Goal: Task Accomplishment & Management: Manage account settings

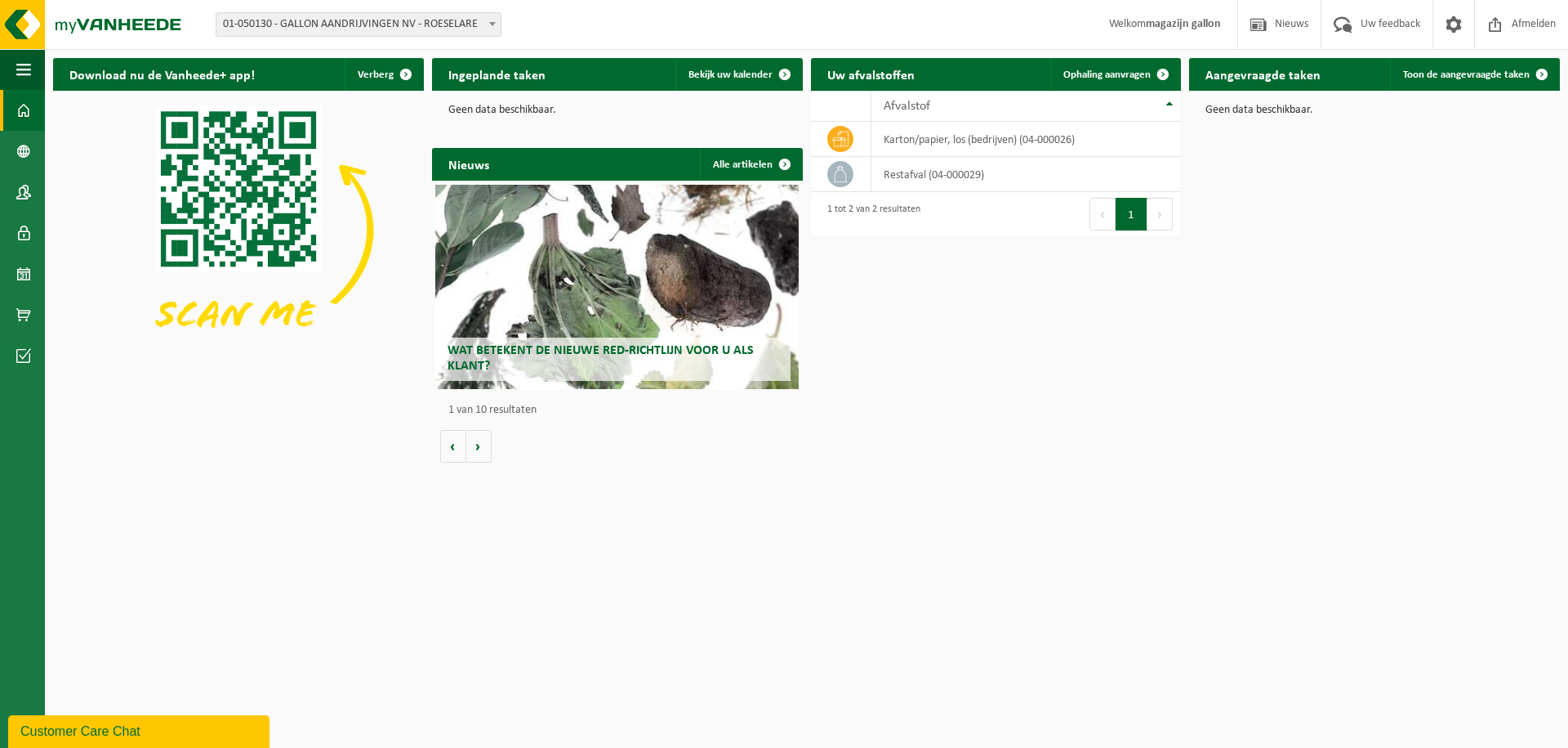
click at [662, 334] on div "Wat betekent de nieuwe RED-richtlijn voor u als klant?" at bounding box center [616, 287] width 363 height 204
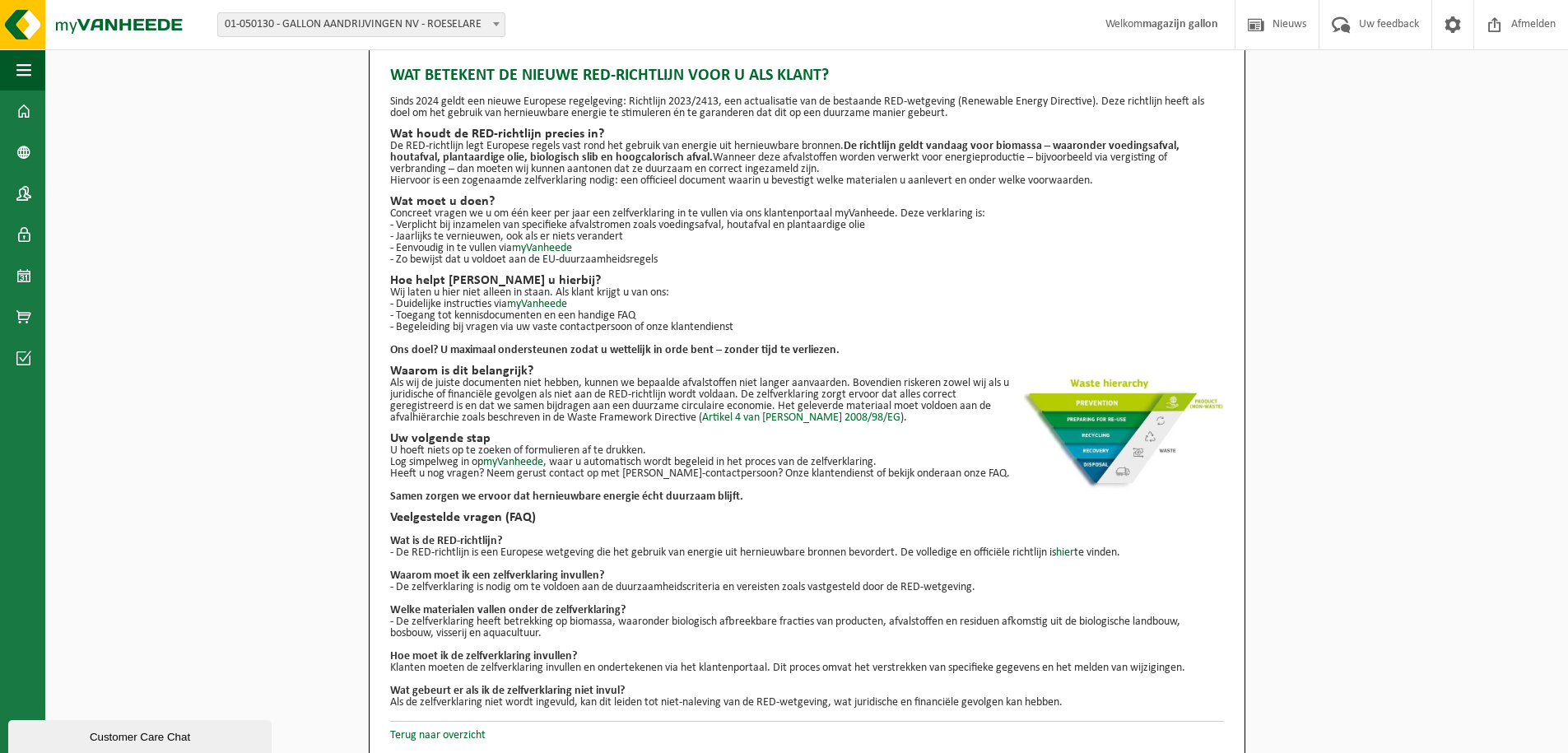
scroll to position [26, 0]
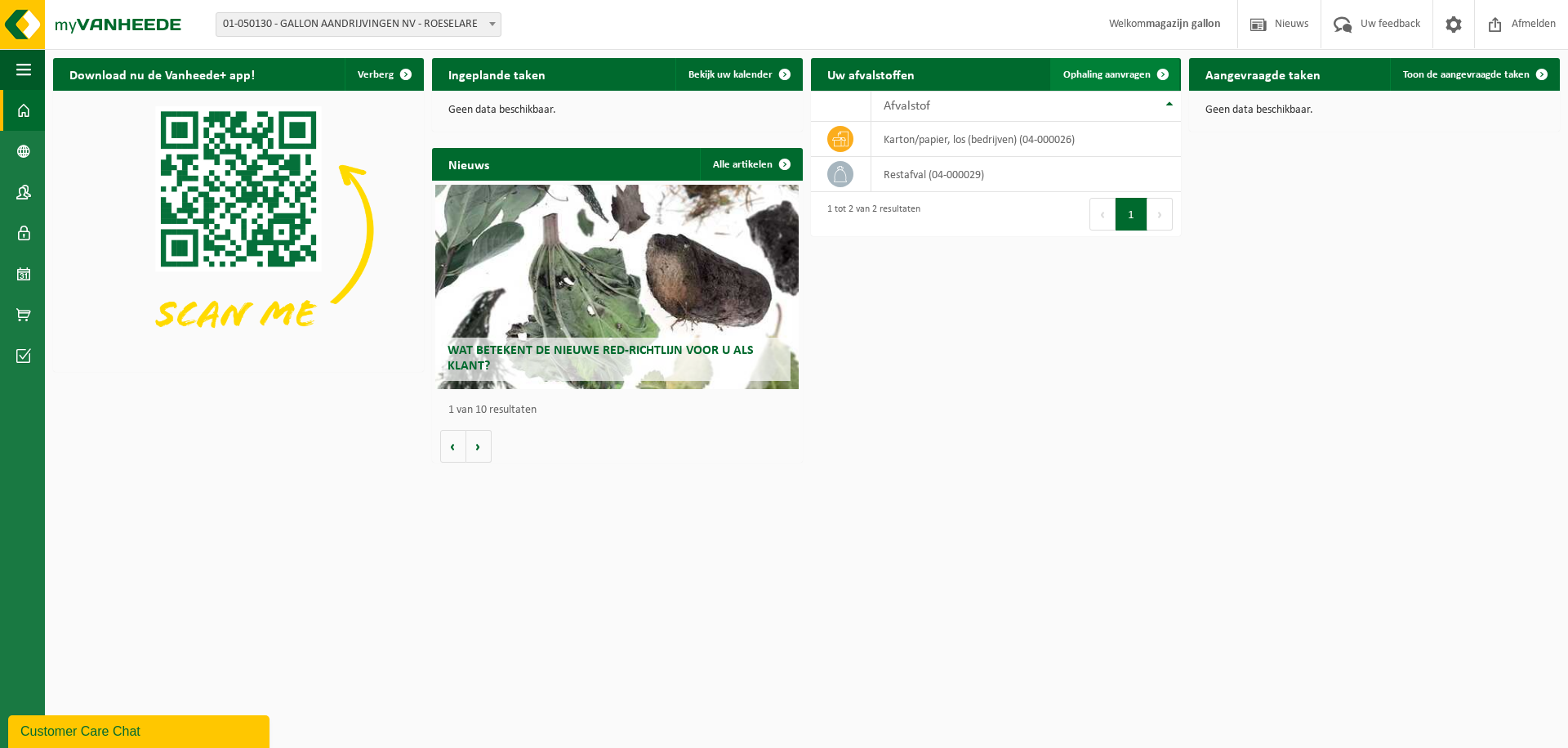
click at [1120, 73] on span "Ophaling aanvragen" at bounding box center [1107, 74] width 88 height 10
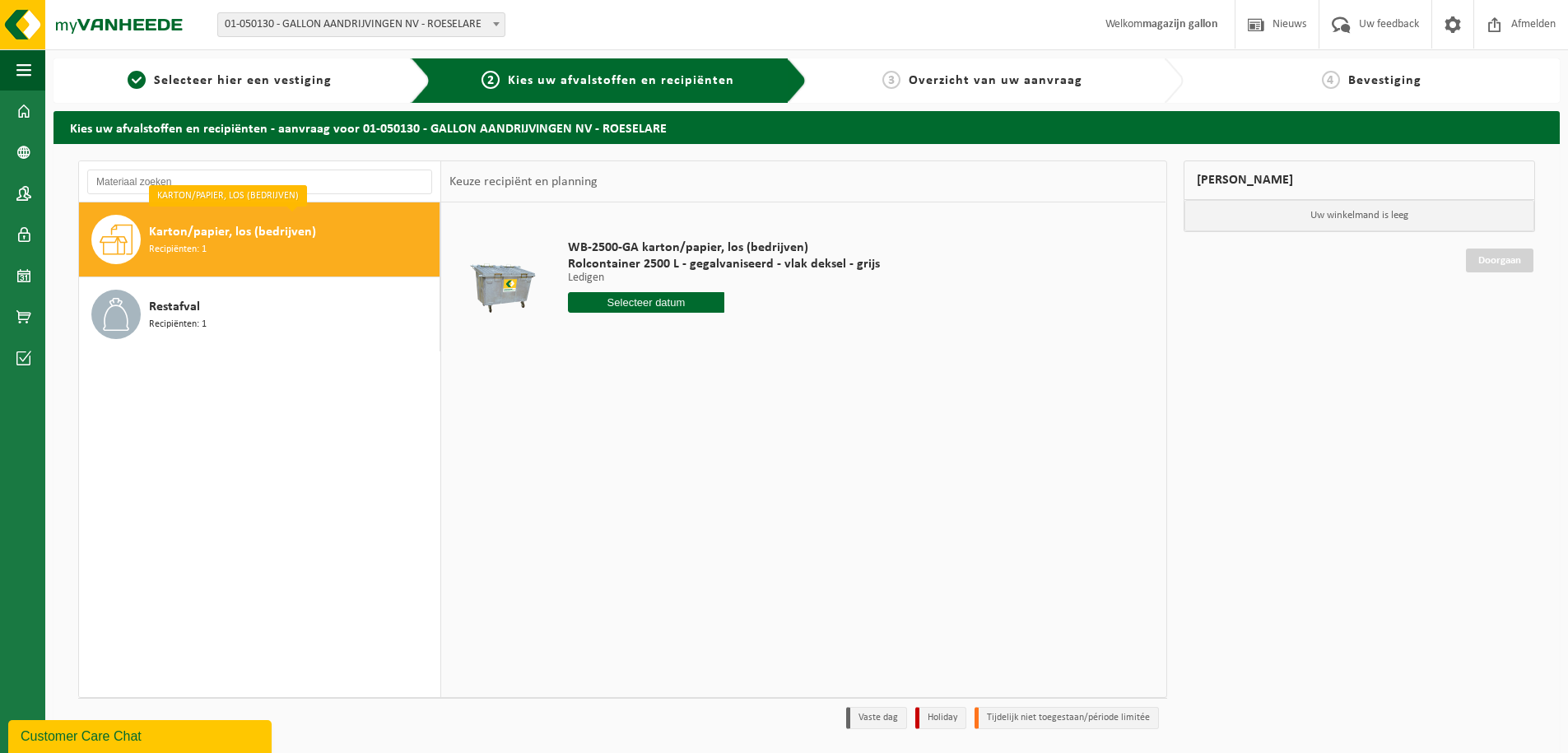
click at [245, 256] on div "Karton/papier, los (bedrijven) Recipiënten: 1" at bounding box center [292, 239] width 287 height 49
click at [632, 304] on input "text" at bounding box center [646, 303] width 156 height 20
click at [581, 477] on div "22" at bounding box center [583, 475] width 29 height 26
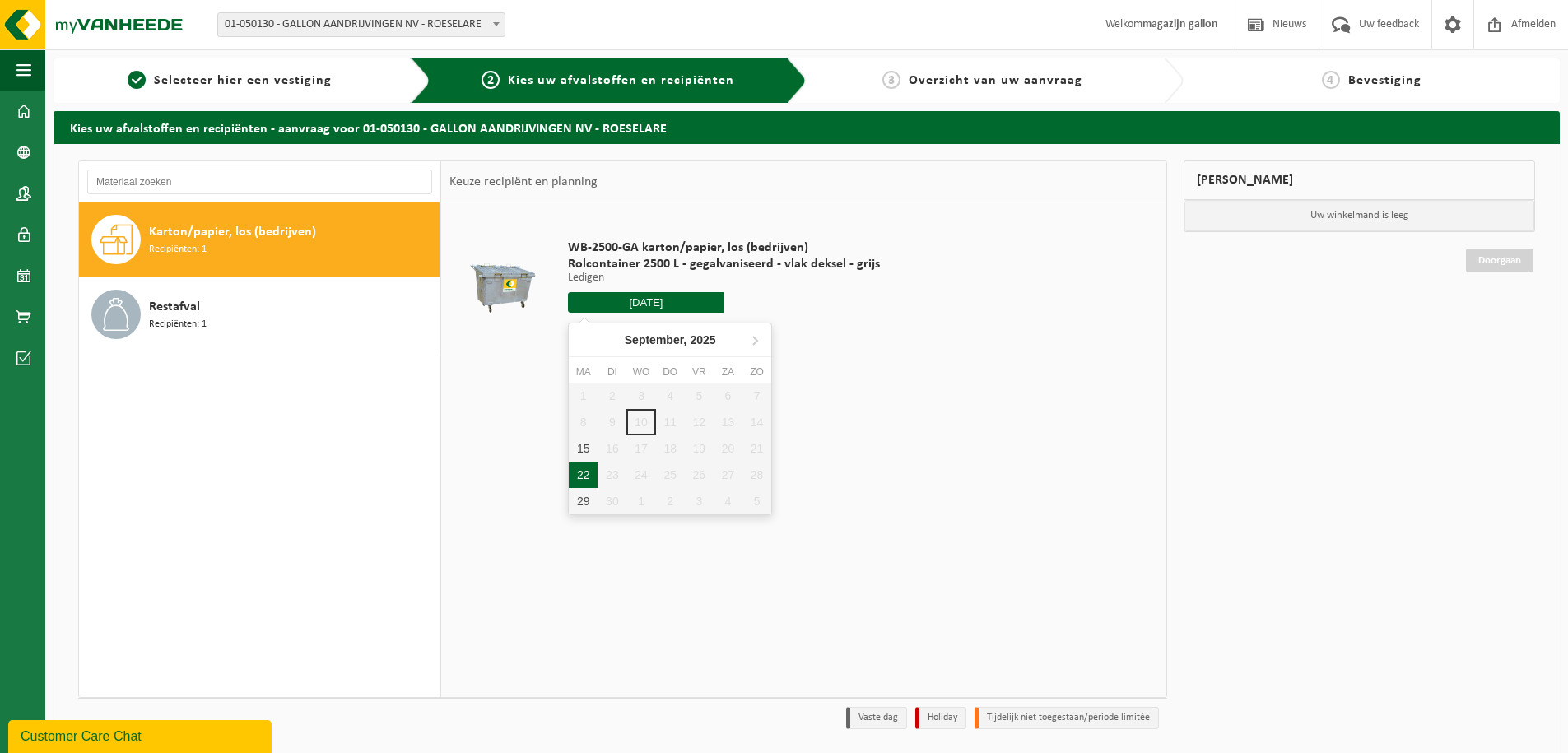
type input "Van 2025-09-22"
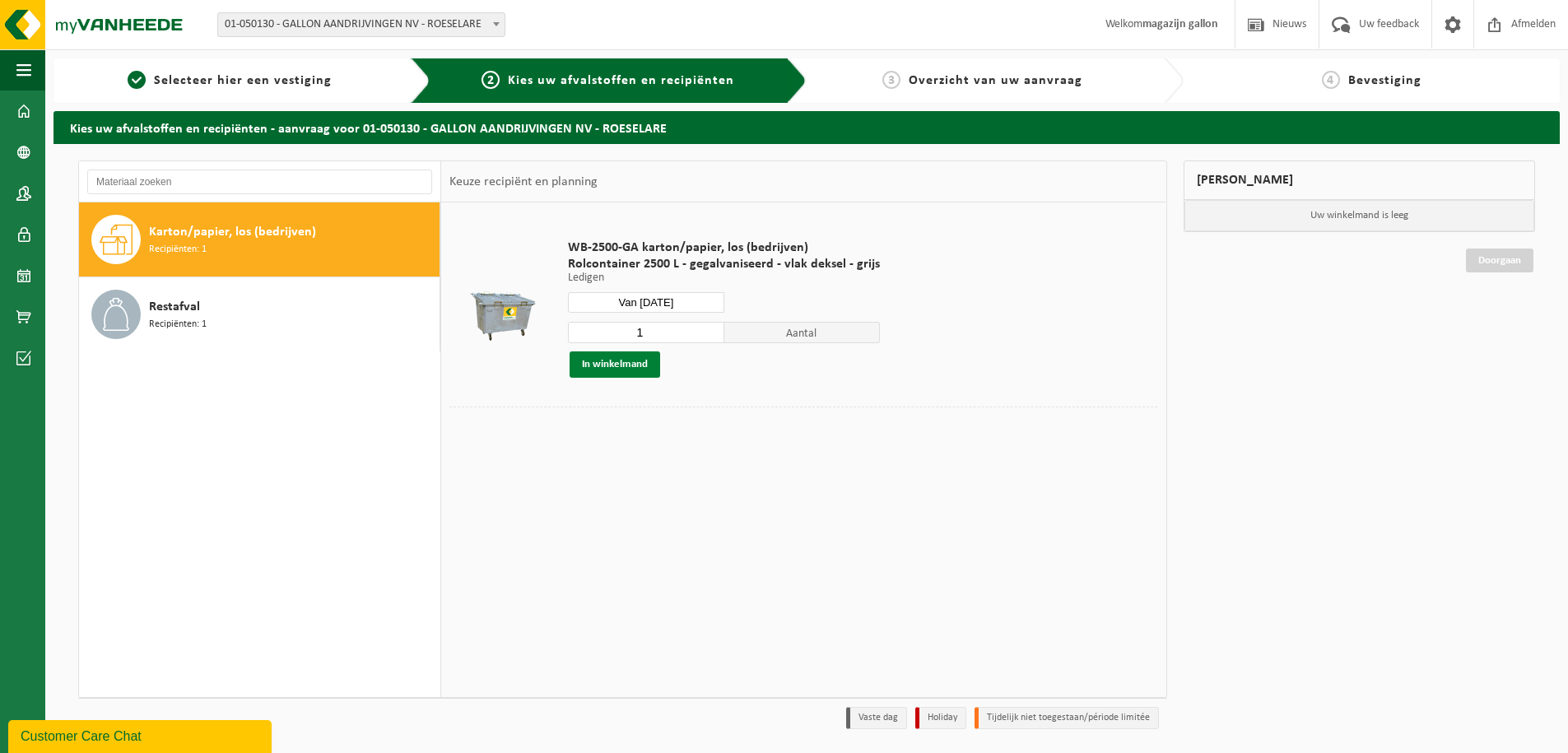
click at [642, 366] on button "In winkelmand" at bounding box center [615, 364] width 90 height 26
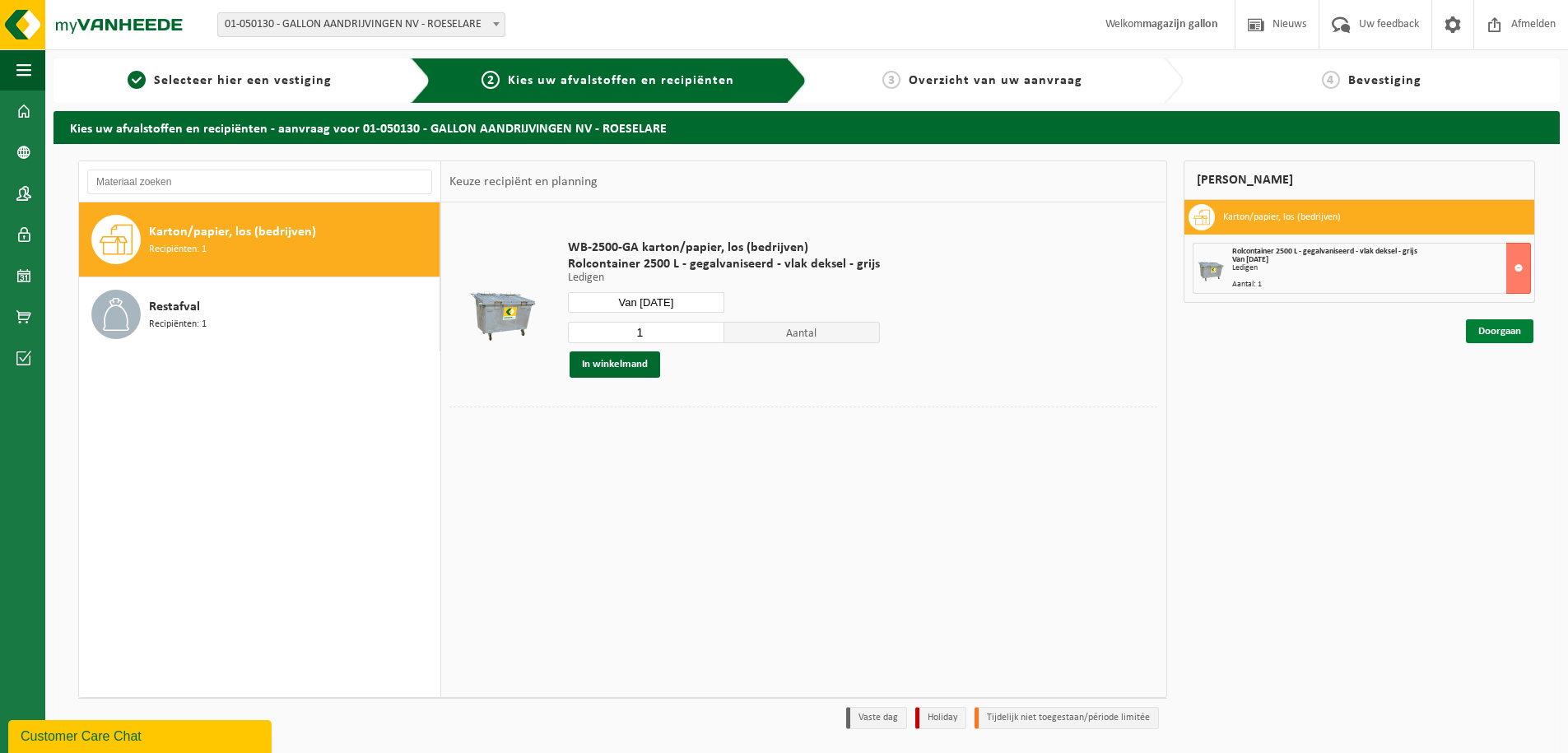
click at [1473, 329] on link "Doorgaan" at bounding box center [1499, 331] width 67 height 24
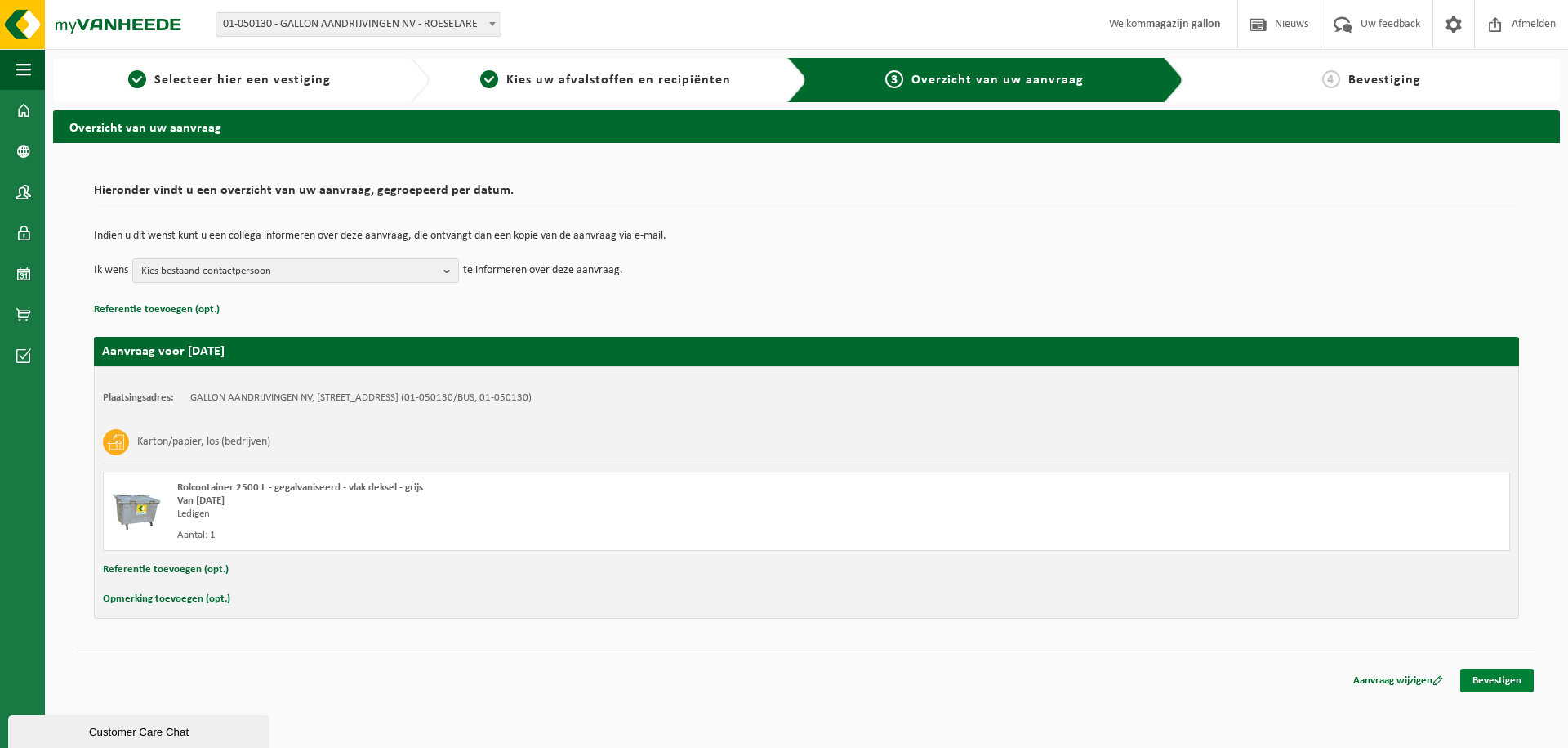
click at [1492, 681] on link "Bevestigen" at bounding box center [1498, 681] width 74 height 24
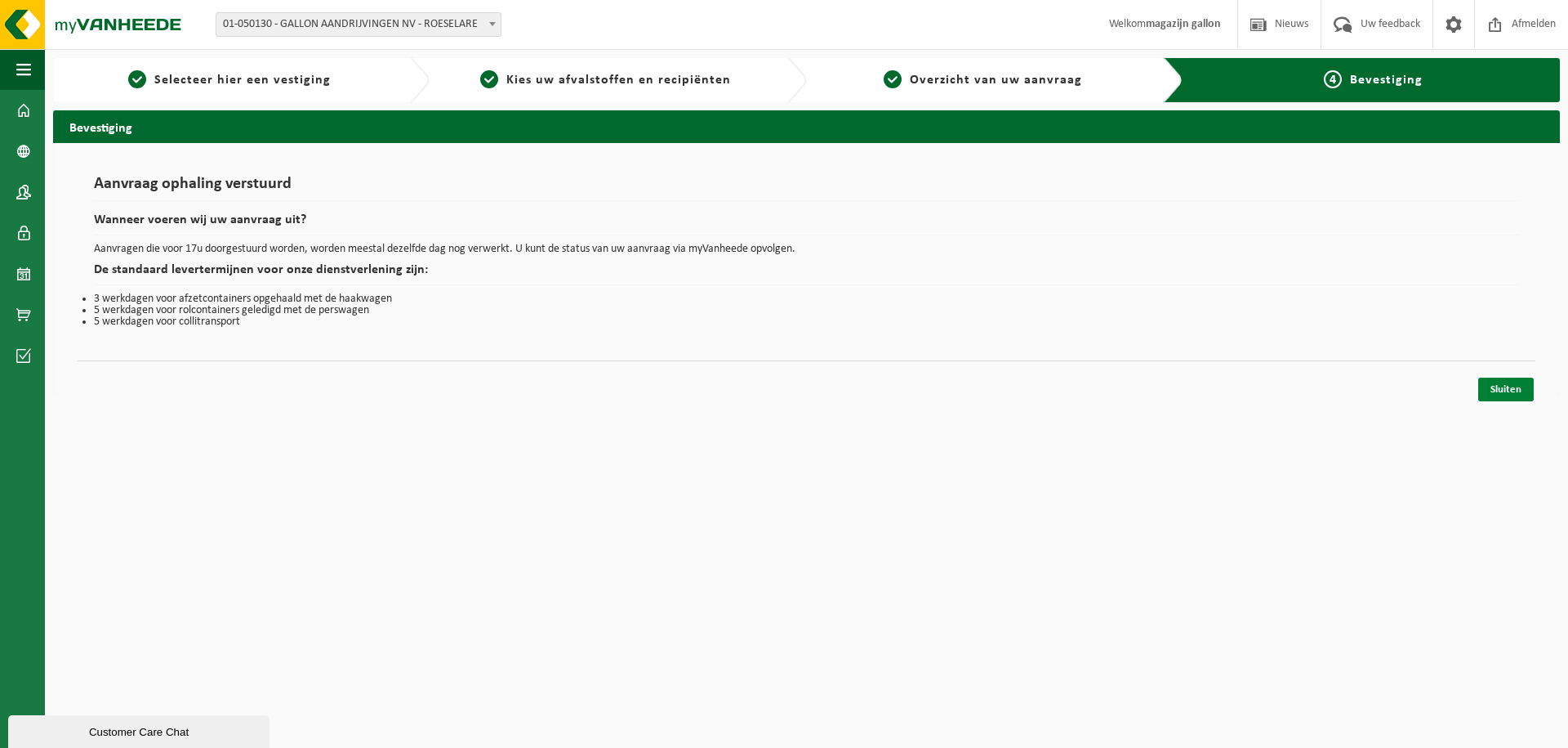
click at [1501, 391] on link "Sluiten" at bounding box center [1506, 389] width 55 height 24
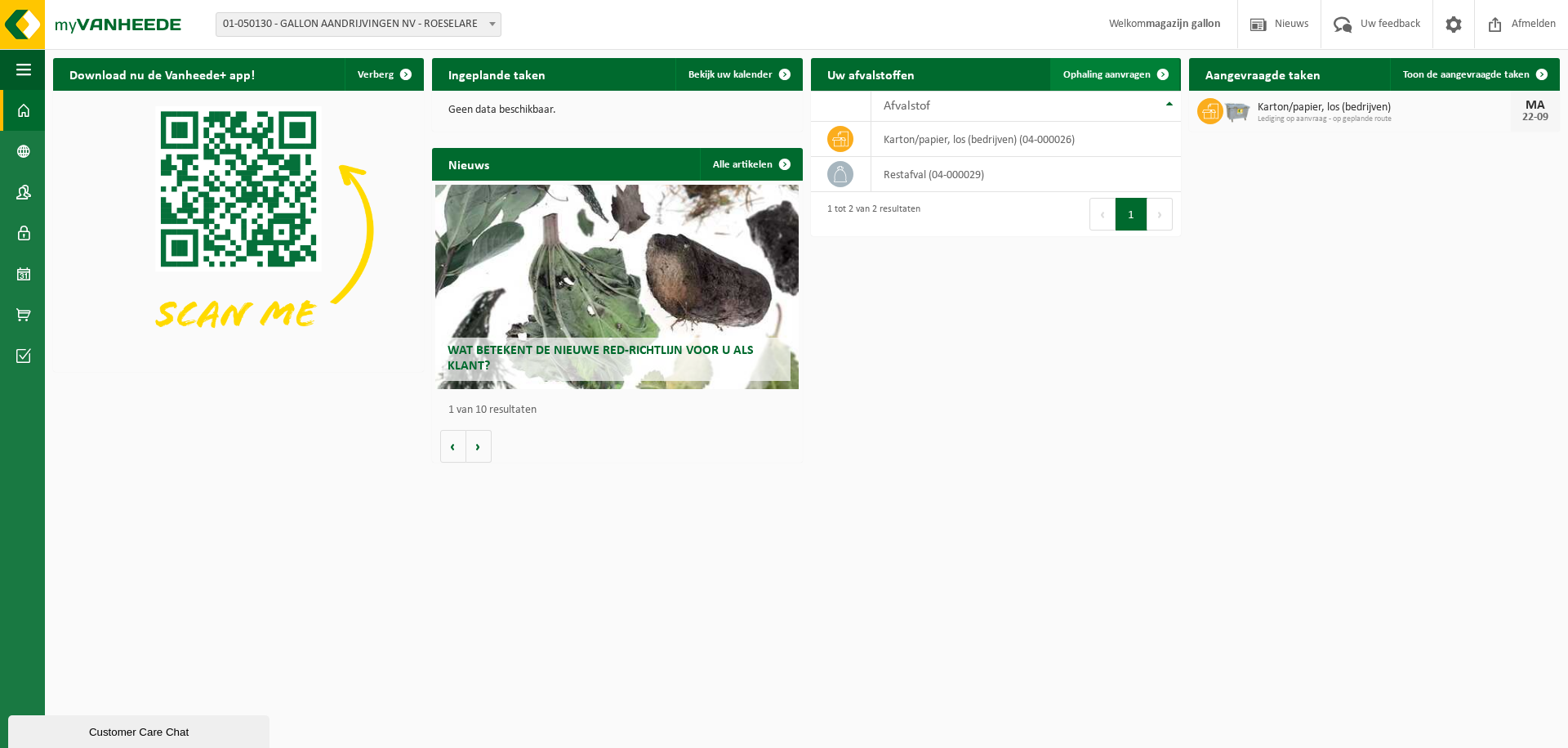
click at [1116, 79] on span "Ophaling aanvragen" at bounding box center [1107, 74] width 88 height 10
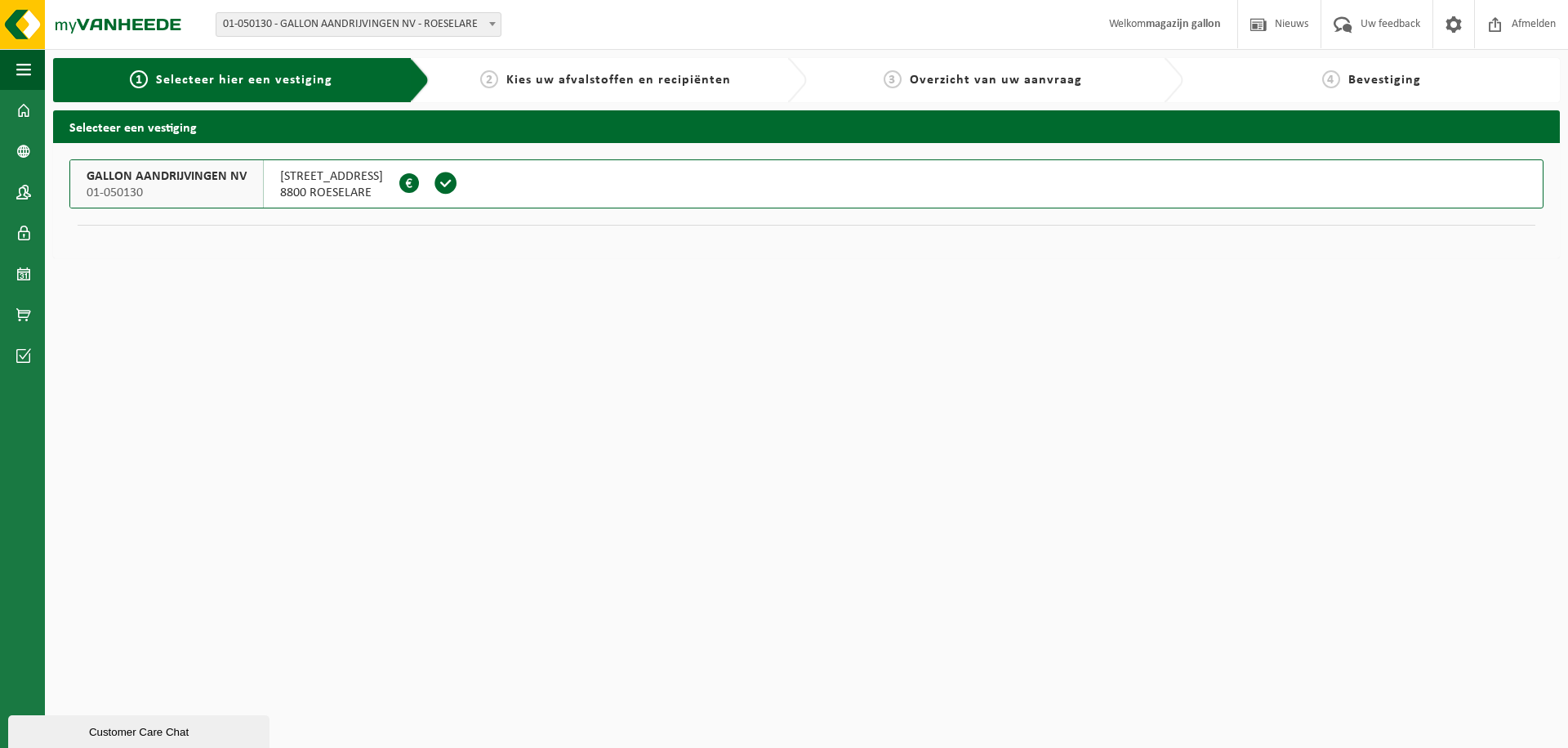
click at [458, 191] on span at bounding box center [445, 183] width 25 height 25
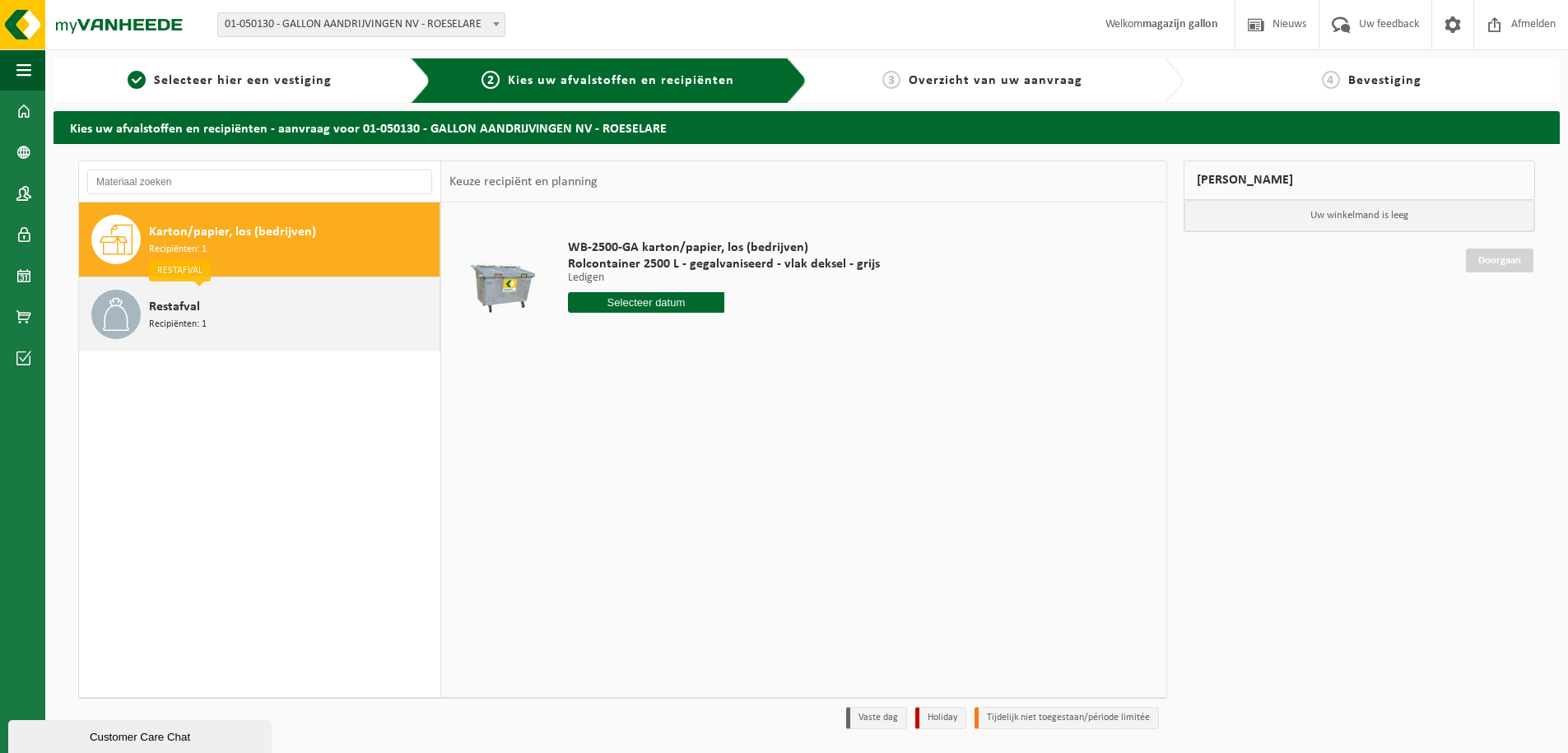
click at [186, 316] on span "Recipiënten: 1" at bounding box center [178, 324] width 58 height 16
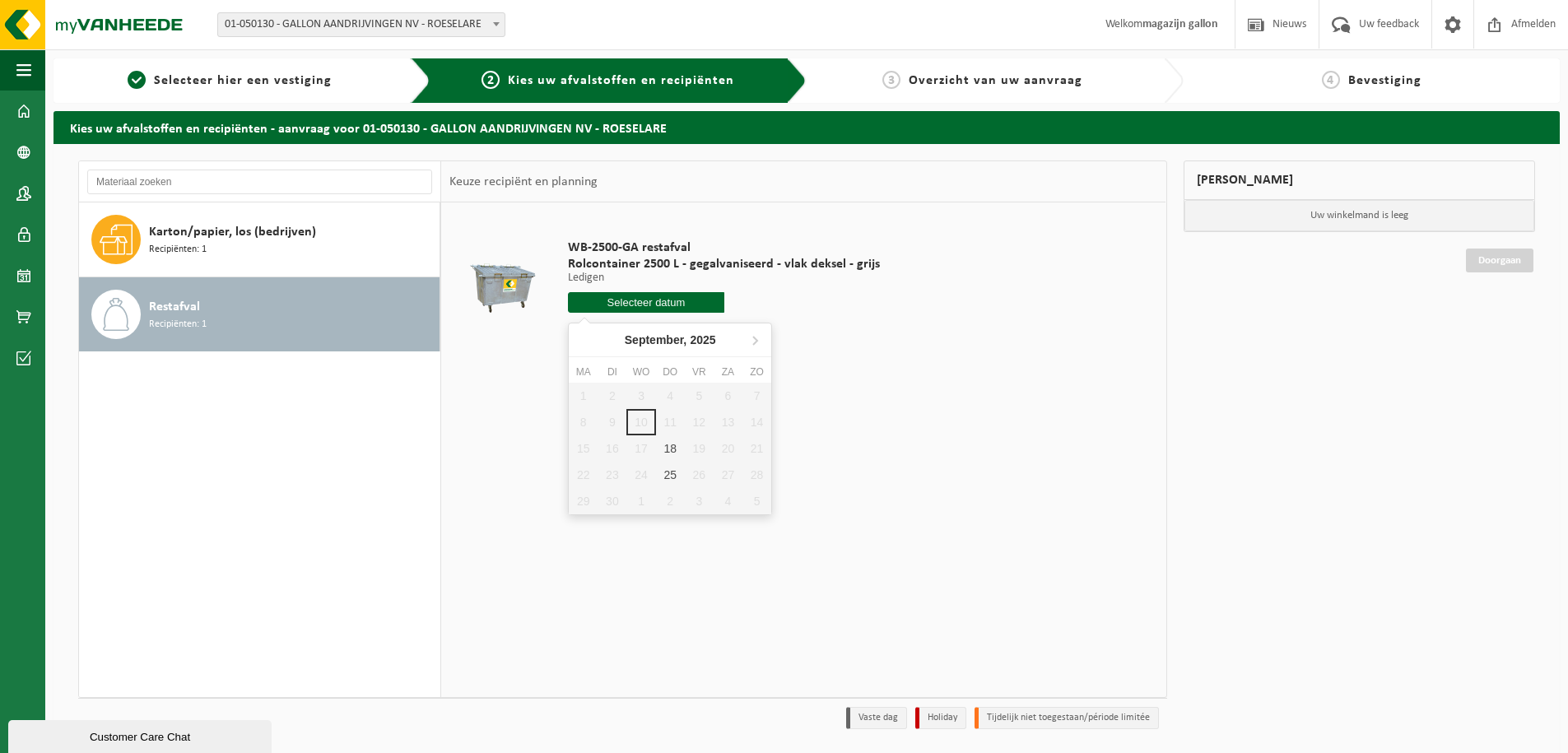
click at [643, 309] on input "text" at bounding box center [646, 303] width 156 height 20
click at [670, 455] on div "18" at bounding box center [670, 449] width 29 height 26
type input "Van [DATE]"
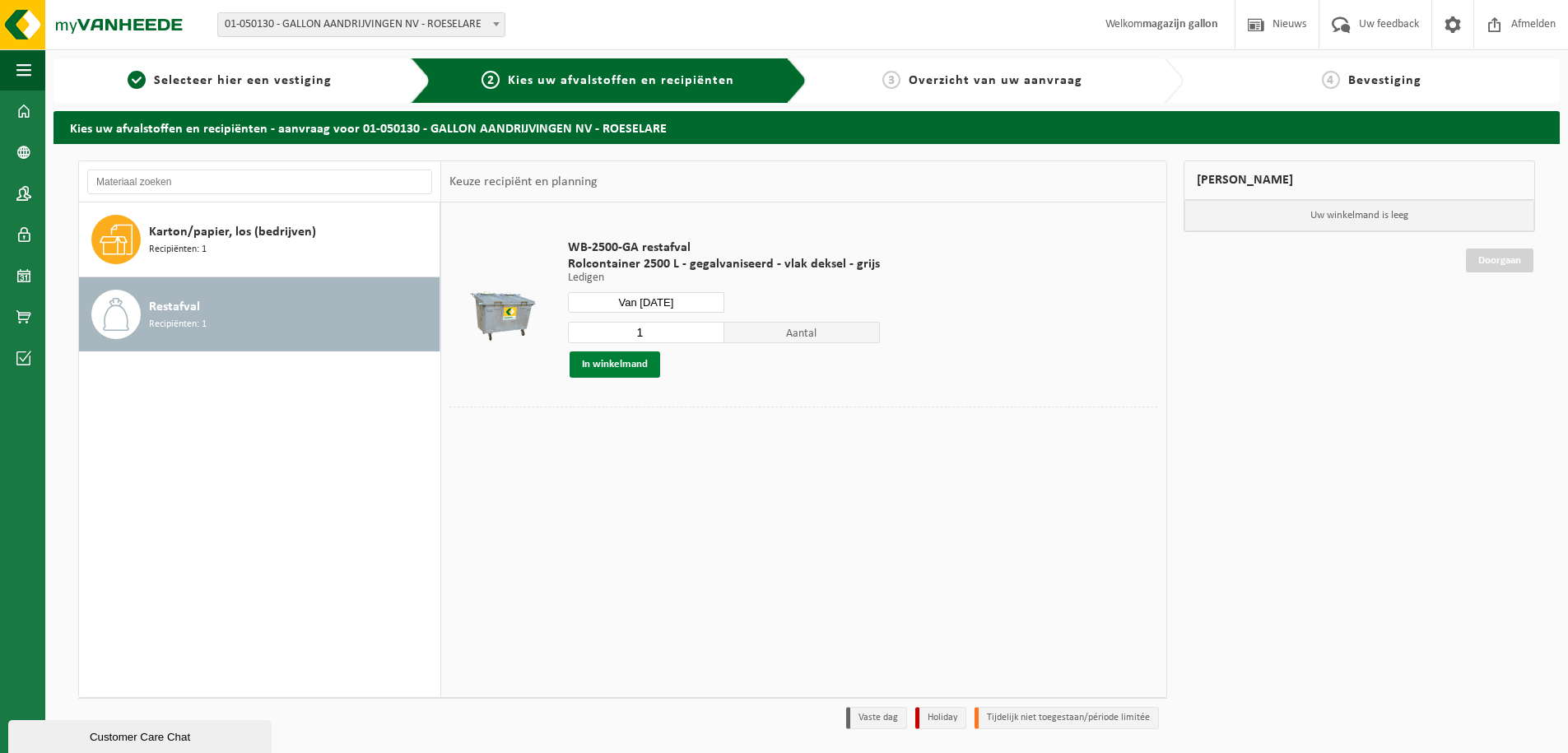
click at [610, 366] on button "In winkelmand" at bounding box center [615, 364] width 90 height 26
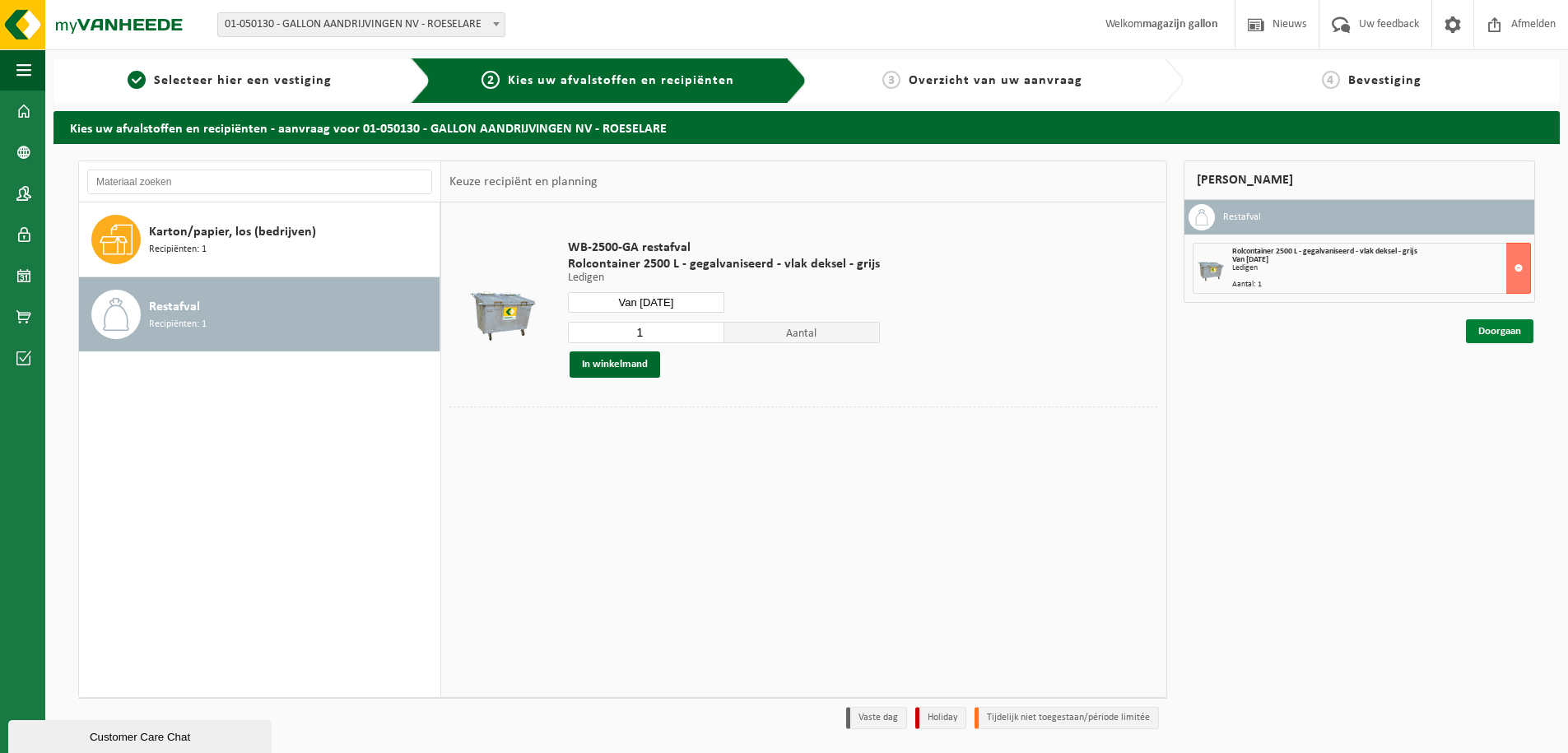
click at [1472, 332] on link "Doorgaan" at bounding box center [1499, 331] width 67 height 24
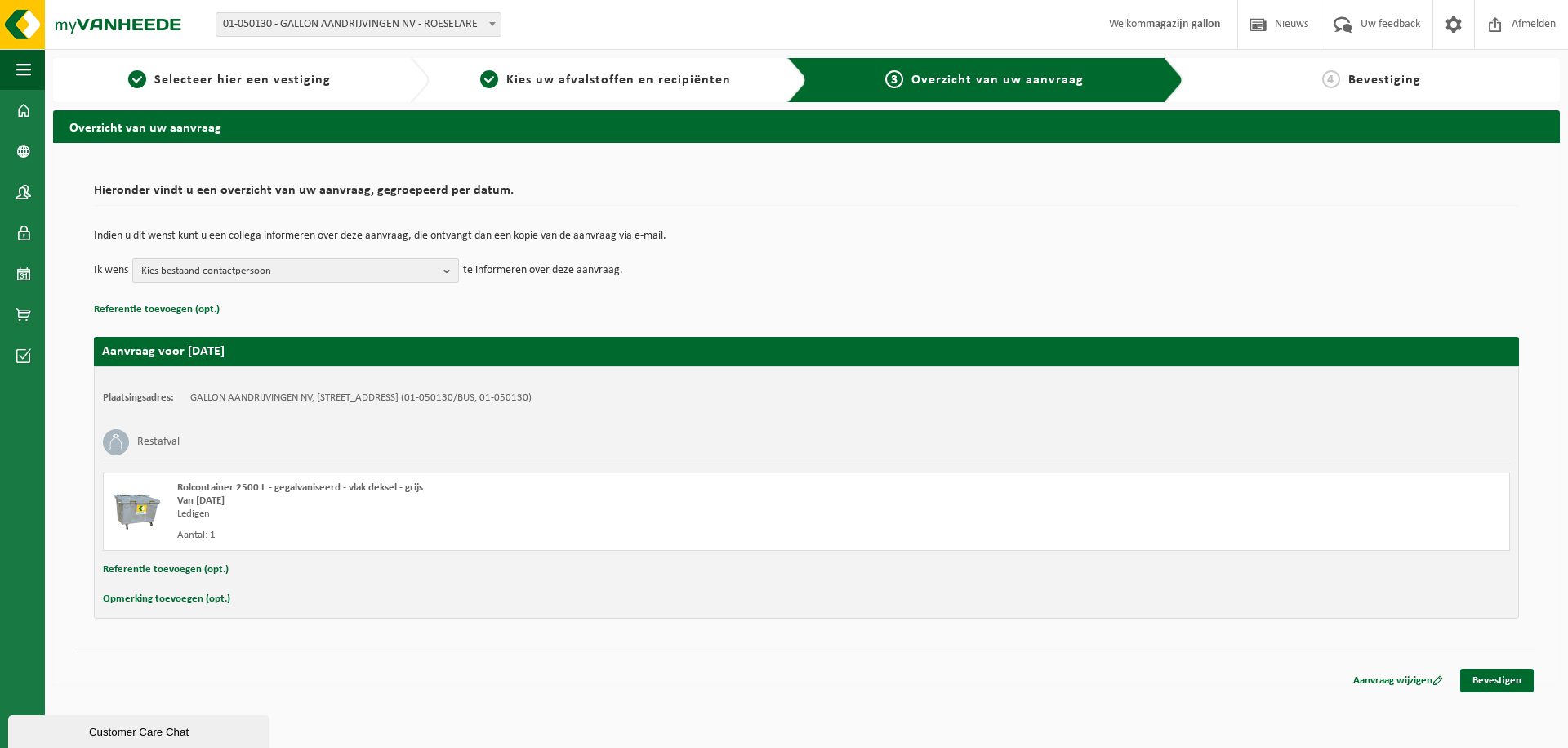
click at [444, 271] on b "button" at bounding box center [451, 270] width 15 height 23
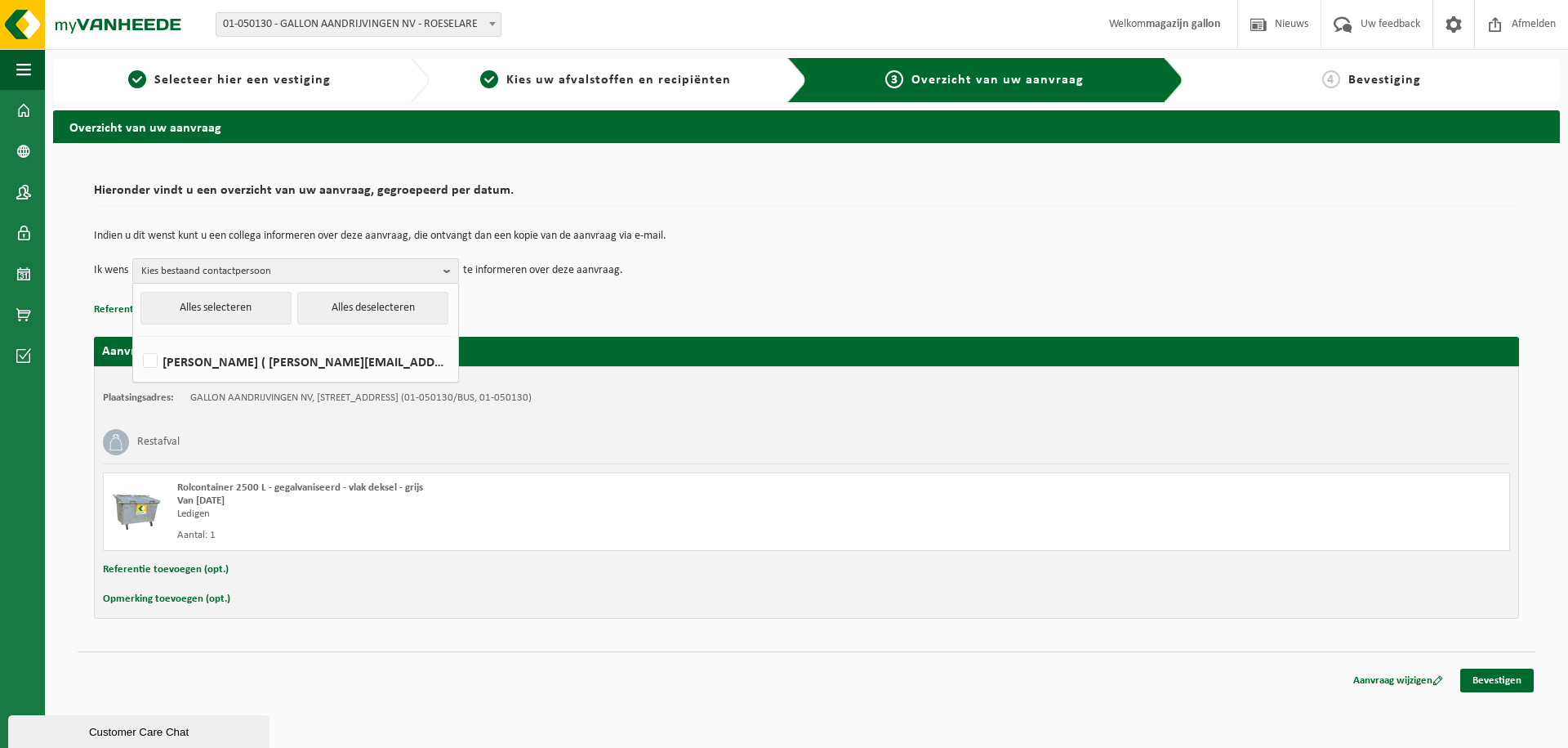
click at [795, 261] on td "Ik wens [PERSON_NAME] bestaand contactpersoon Alles selecteren Alles deselecter…" at bounding box center [807, 270] width 1426 height 25
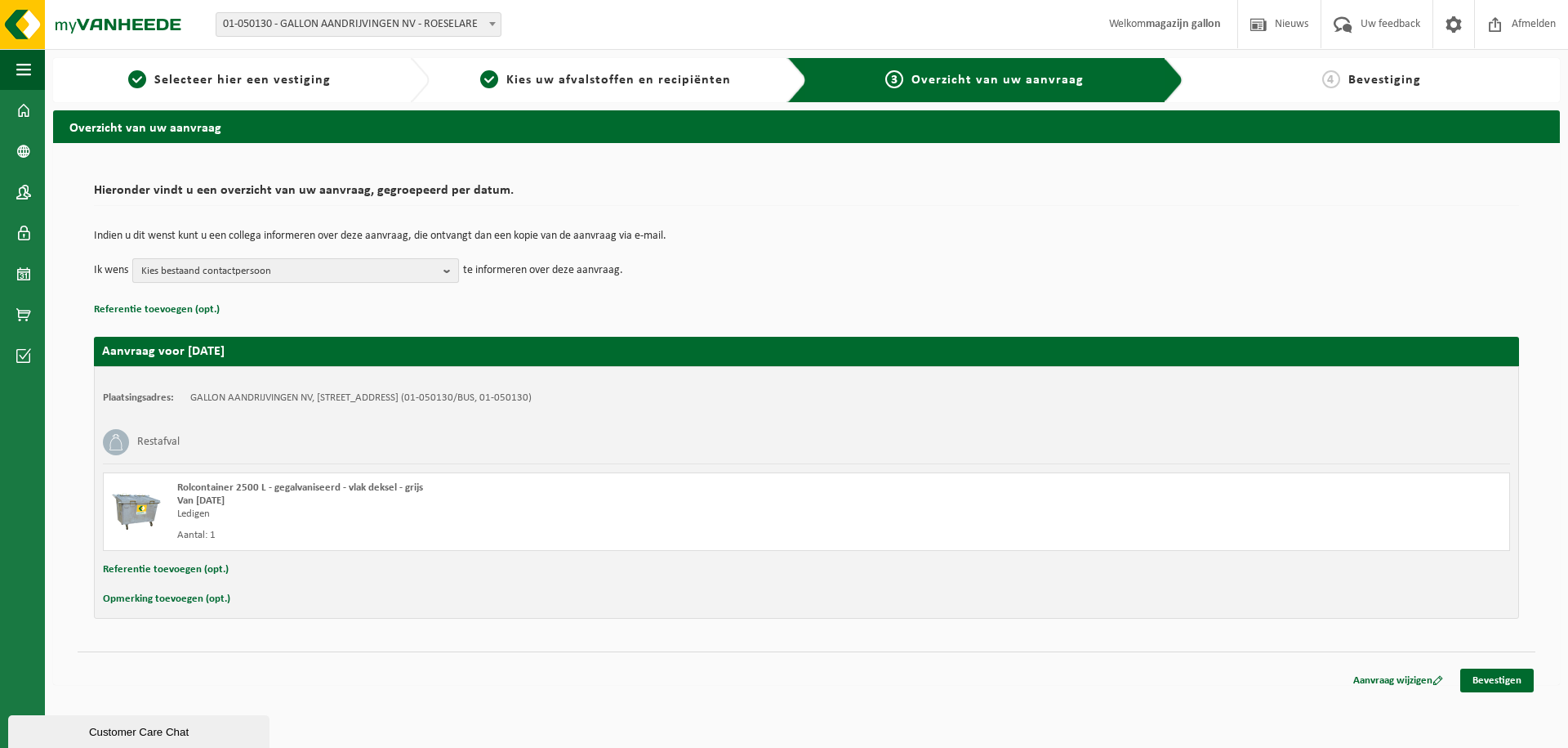
click at [442, 277] on button "Kies bestaand contactpersoon" at bounding box center [296, 270] width 327 height 25
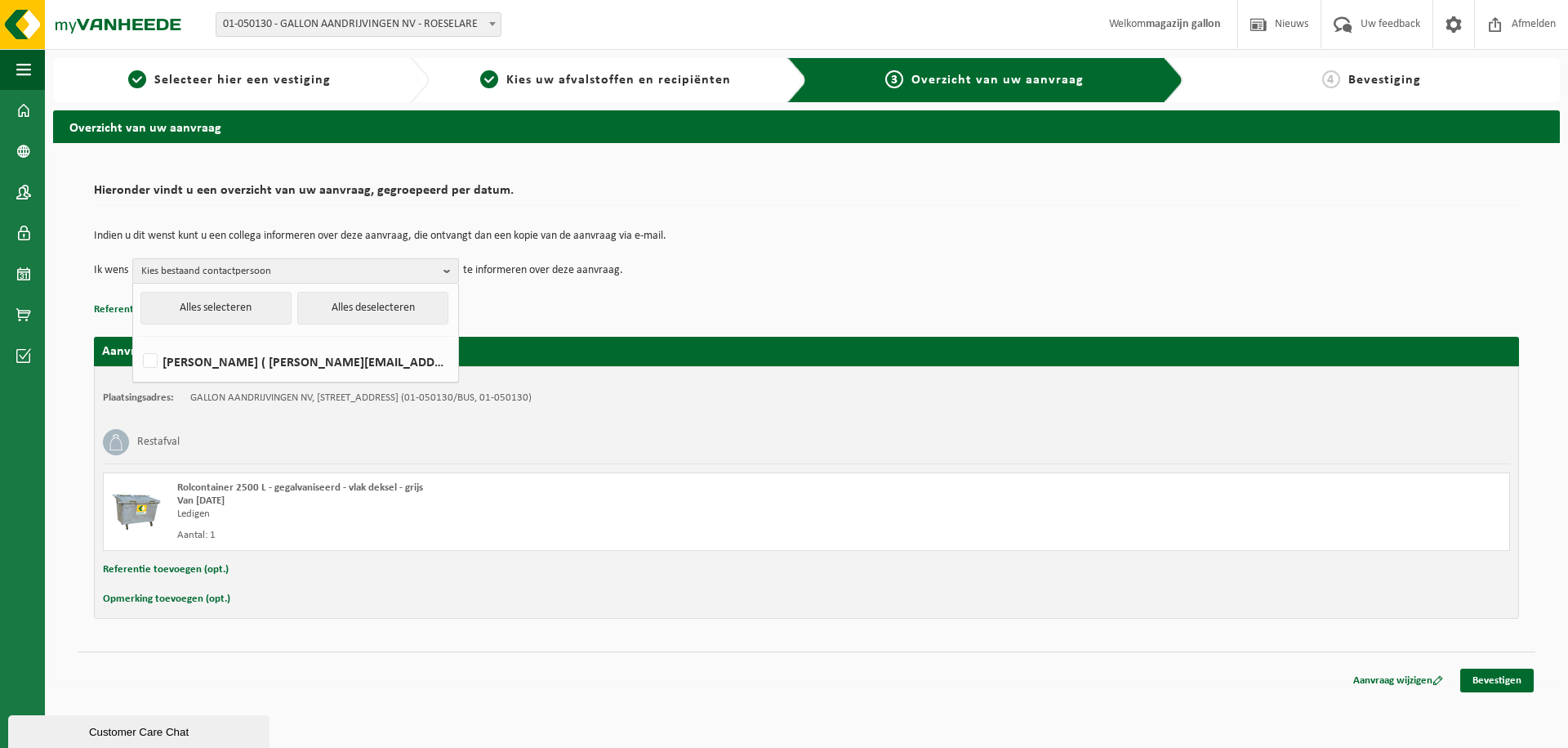
click at [907, 300] on p "Referentie toevoegen (opt.)" at bounding box center [807, 310] width 1426 height 21
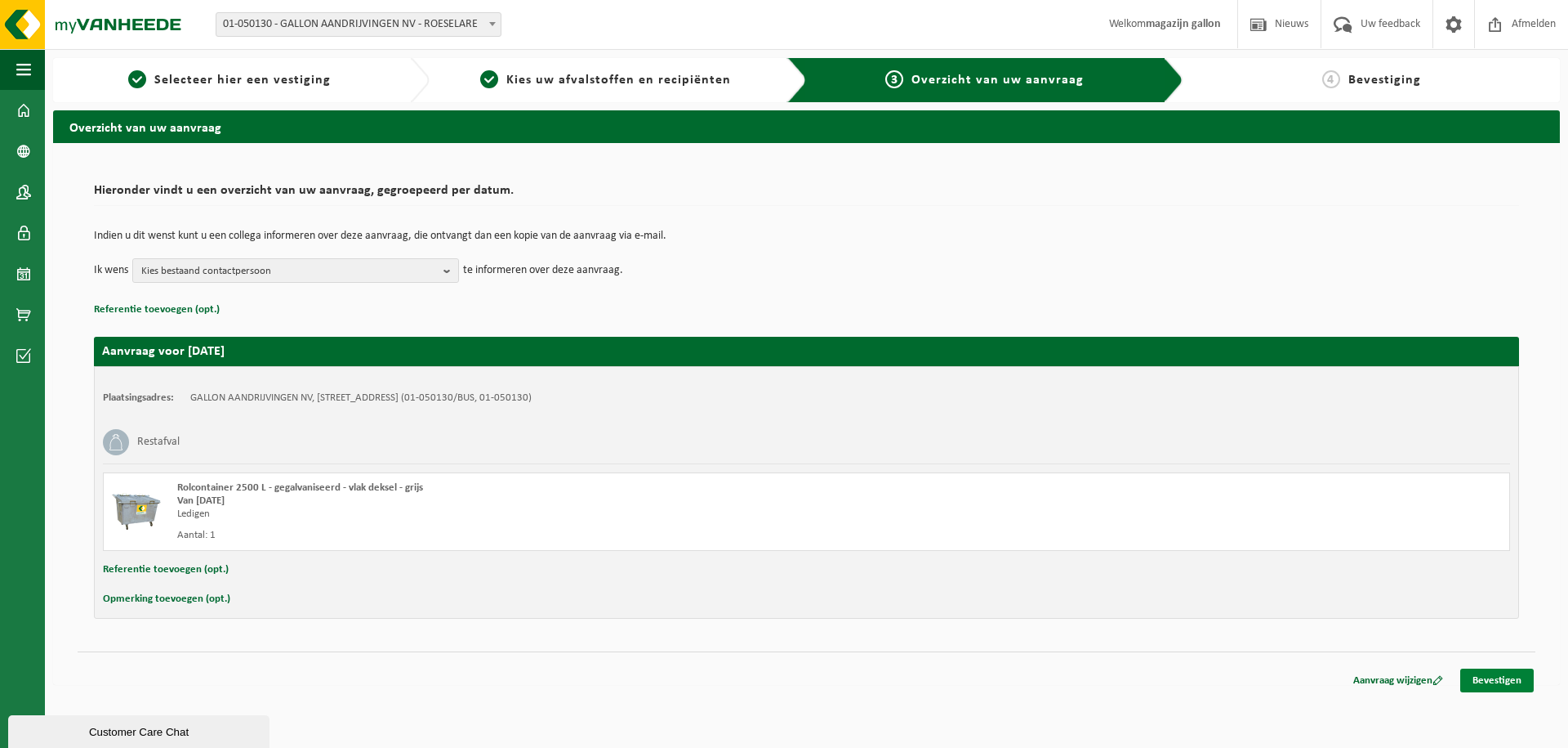
click at [1507, 681] on link "Bevestigen" at bounding box center [1498, 681] width 74 height 24
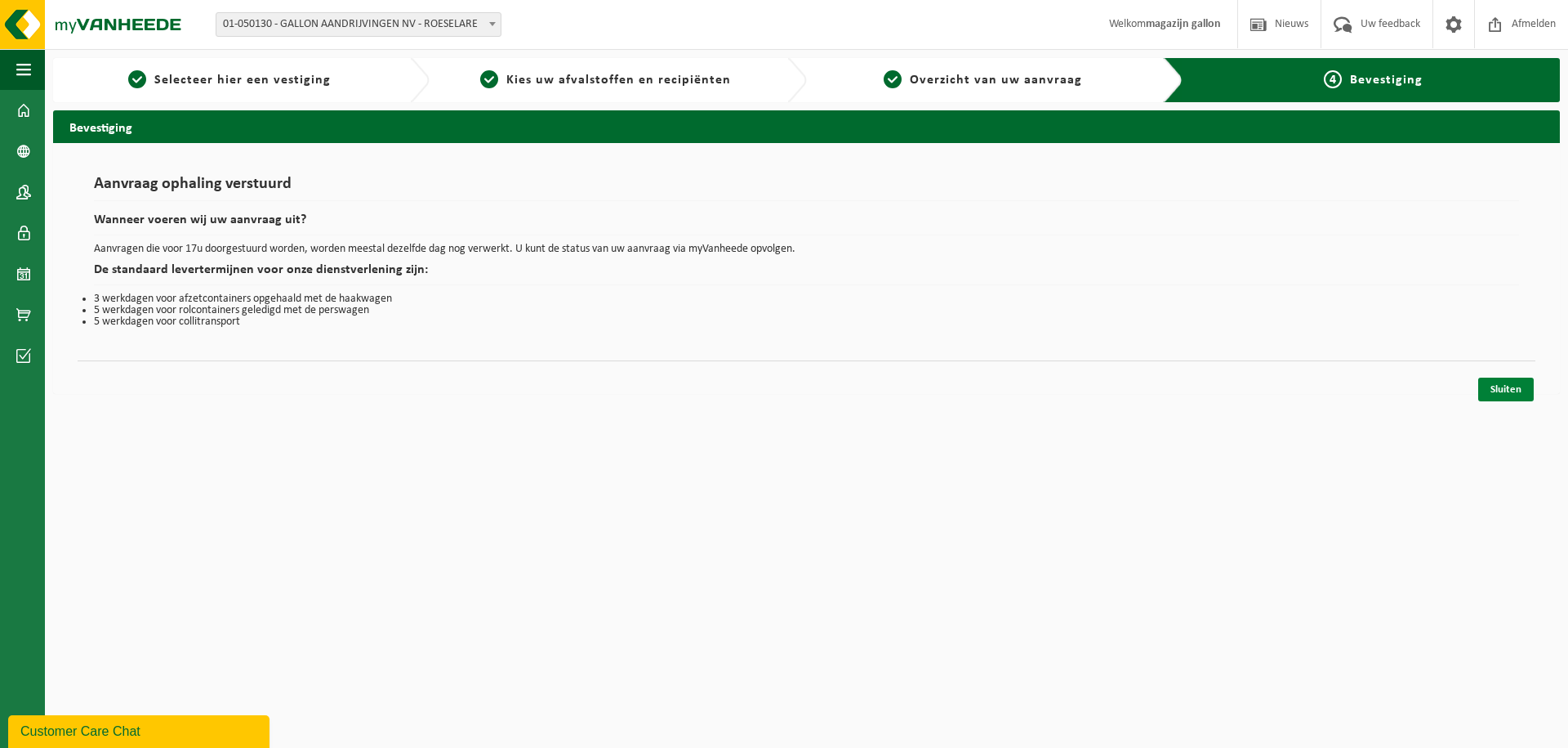
click at [1511, 392] on link "Sluiten" at bounding box center [1506, 389] width 55 height 24
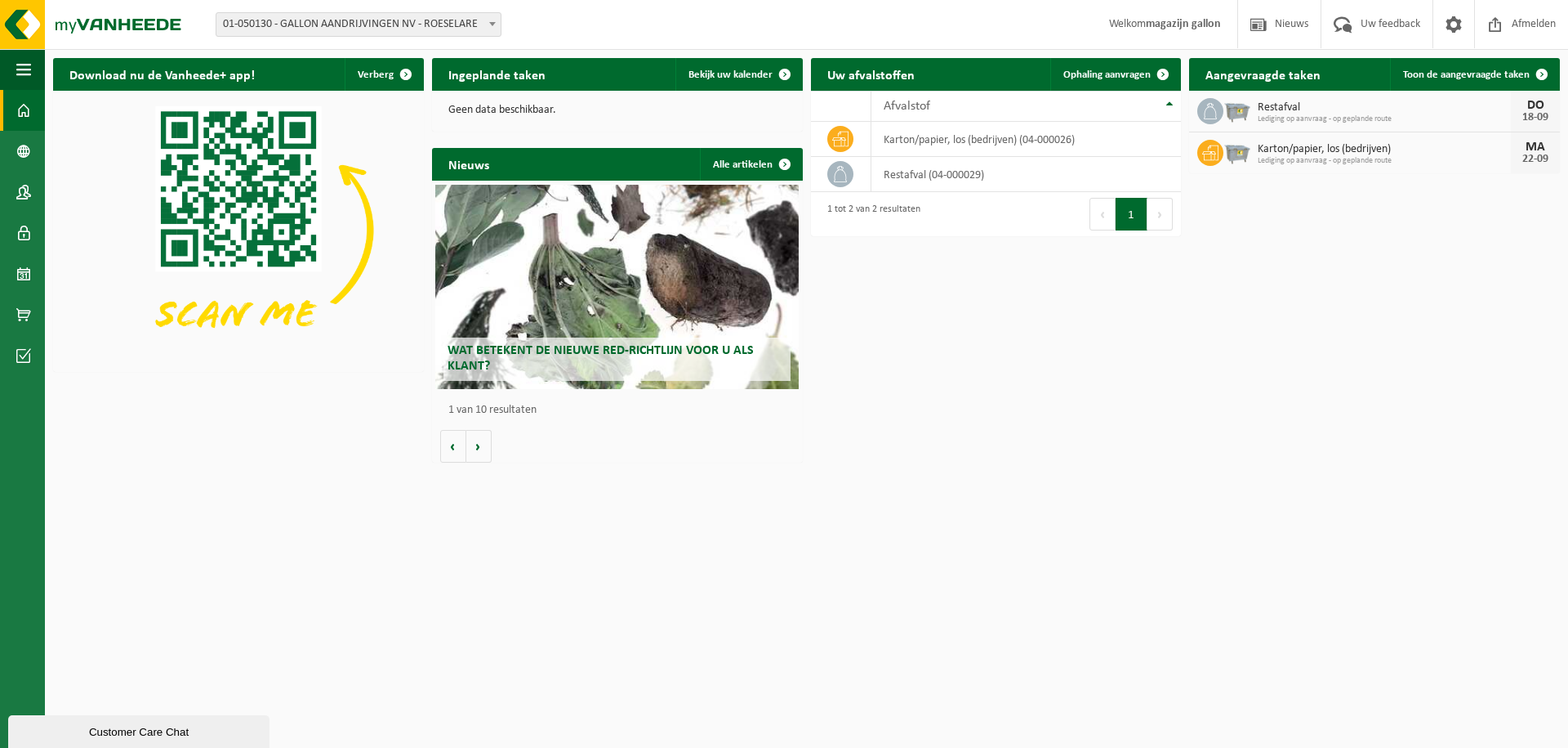
click at [313, 25] on span "01-050130 - GALLON AANDRIJVINGEN NV - ROESELARE" at bounding box center [359, 24] width 285 height 23
click at [21, 65] on span "button" at bounding box center [24, 69] width 15 height 41
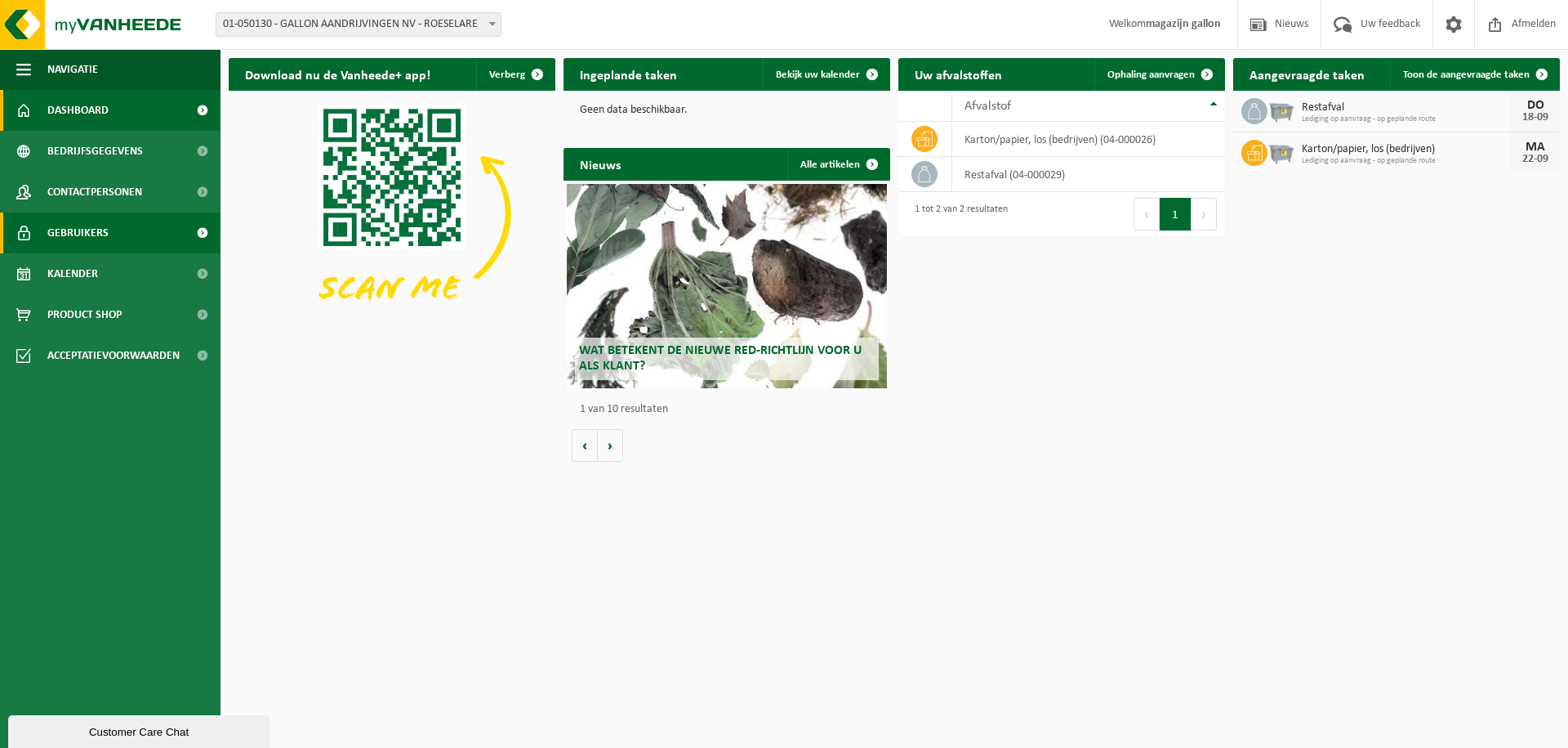
click at [189, 237] on span at bounding box center [202, 233] width 37 height 41
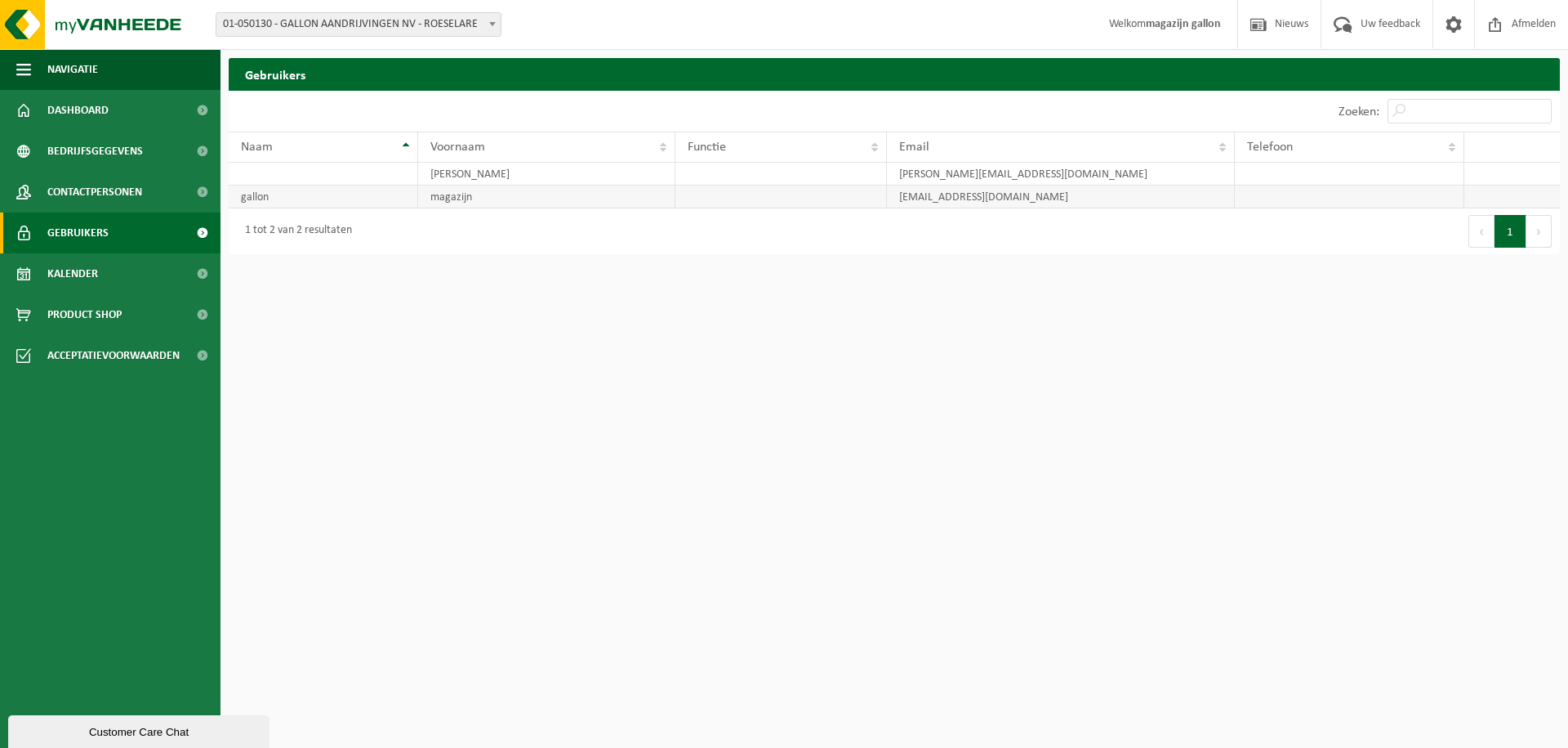
click at [467, 196] on td "magazijn" at bounding box center [547, 197] width 258 height 23
click at [913, 202] on td "magazijn@gallon.be" at bounding box center [1061, 197] width 347 height 23
click at [383, 196] on td "gallon" at bounding box center [323, 197] width 189 height 23
click at [107, 120] on span "Dashboard" at bounding box center [78, 110] width 61 height 41
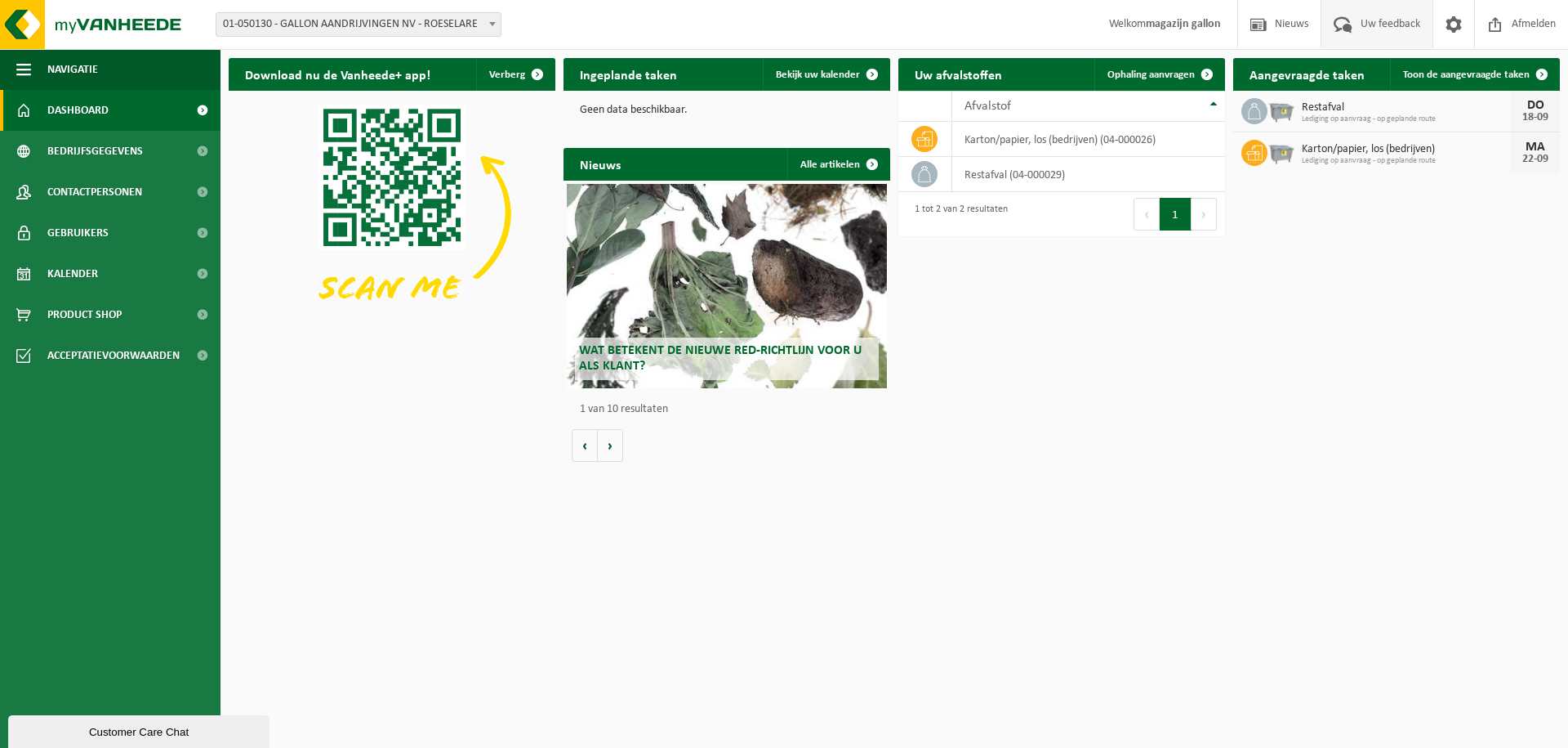
click at [1398, 31] on span "Uw feedback" at bounding box center [1390, 24] width 67 height 48
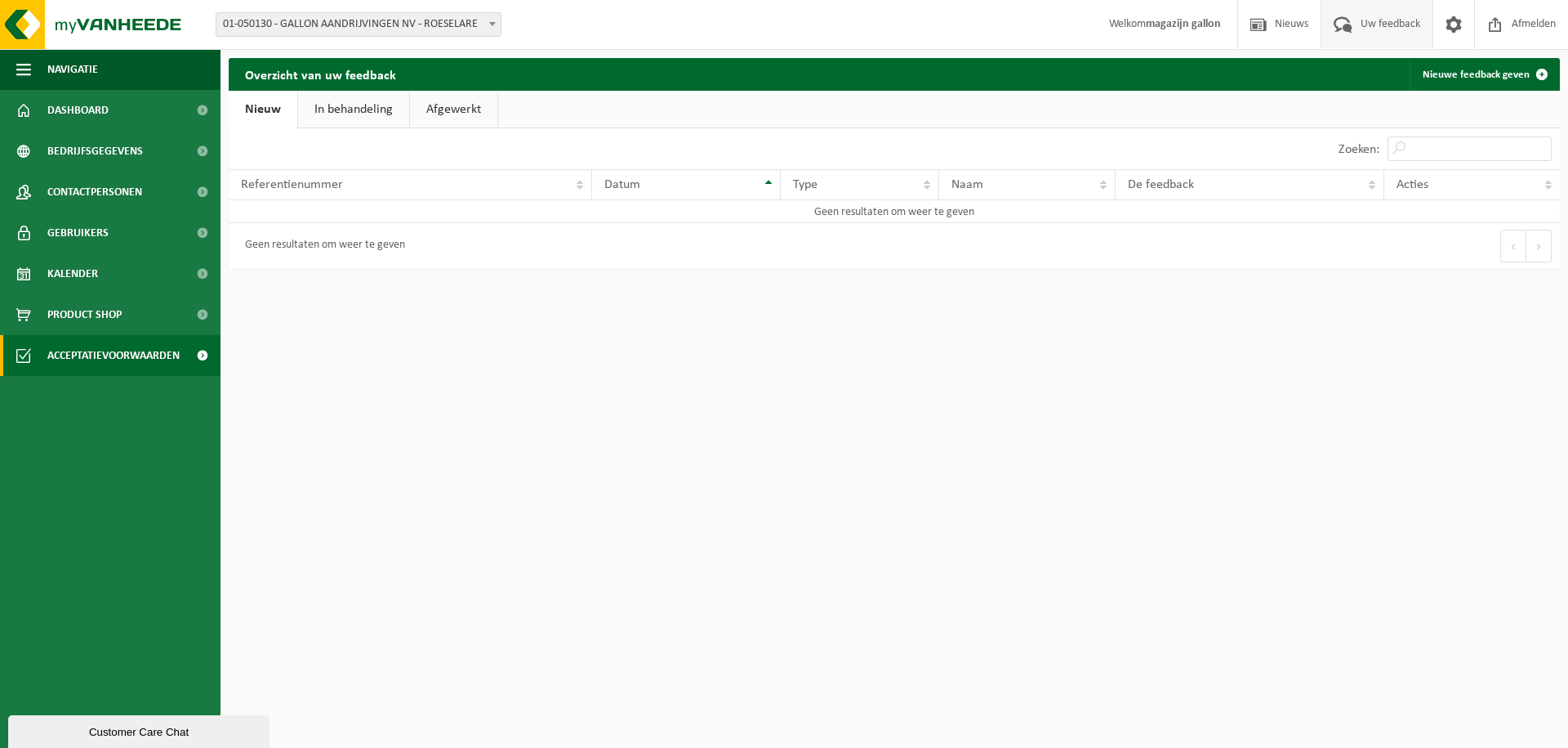
click at [82, 357] on span "Acceptatievoorwaarden" at bounding box center [113, 355] width 132 height 41
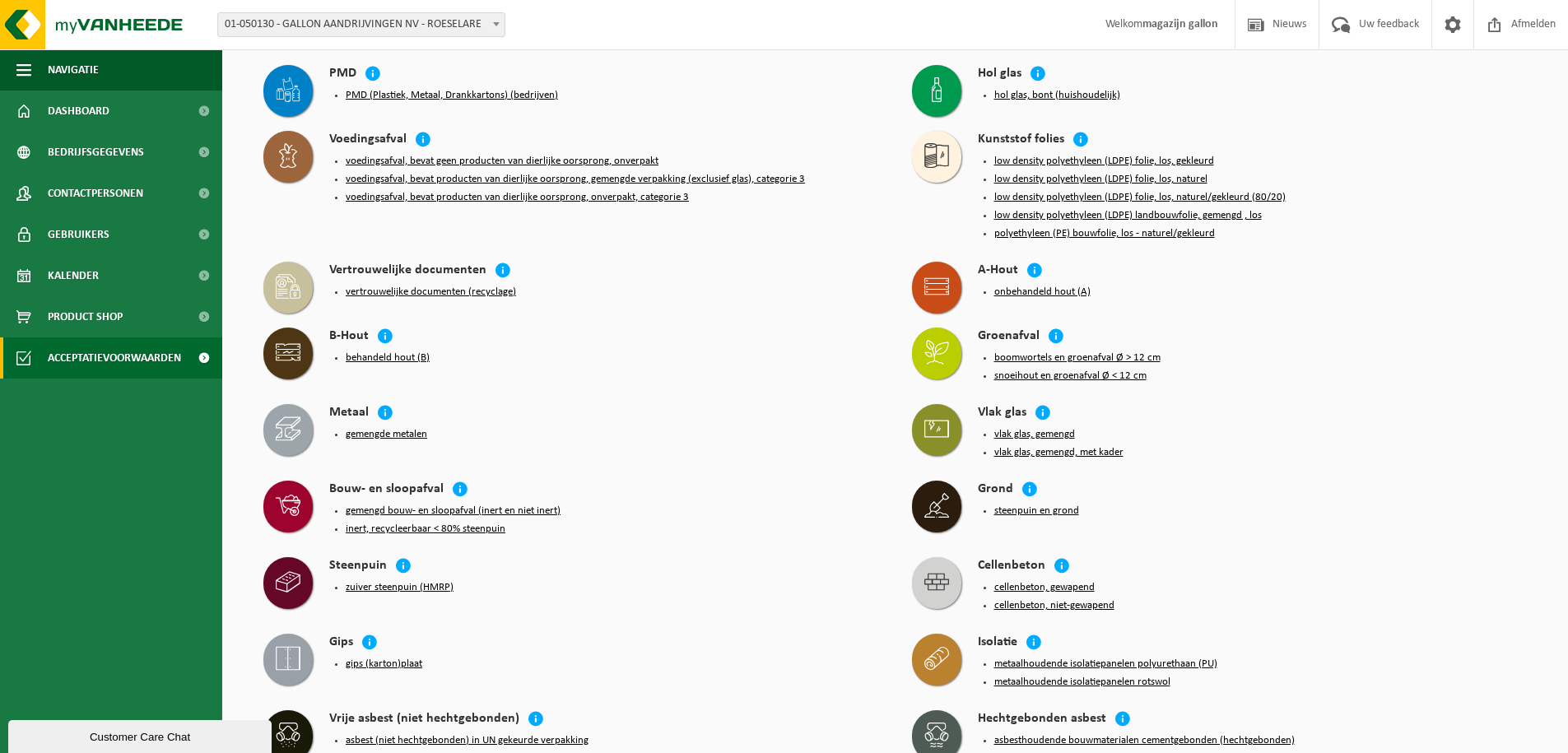
scroll to position [247, 0]
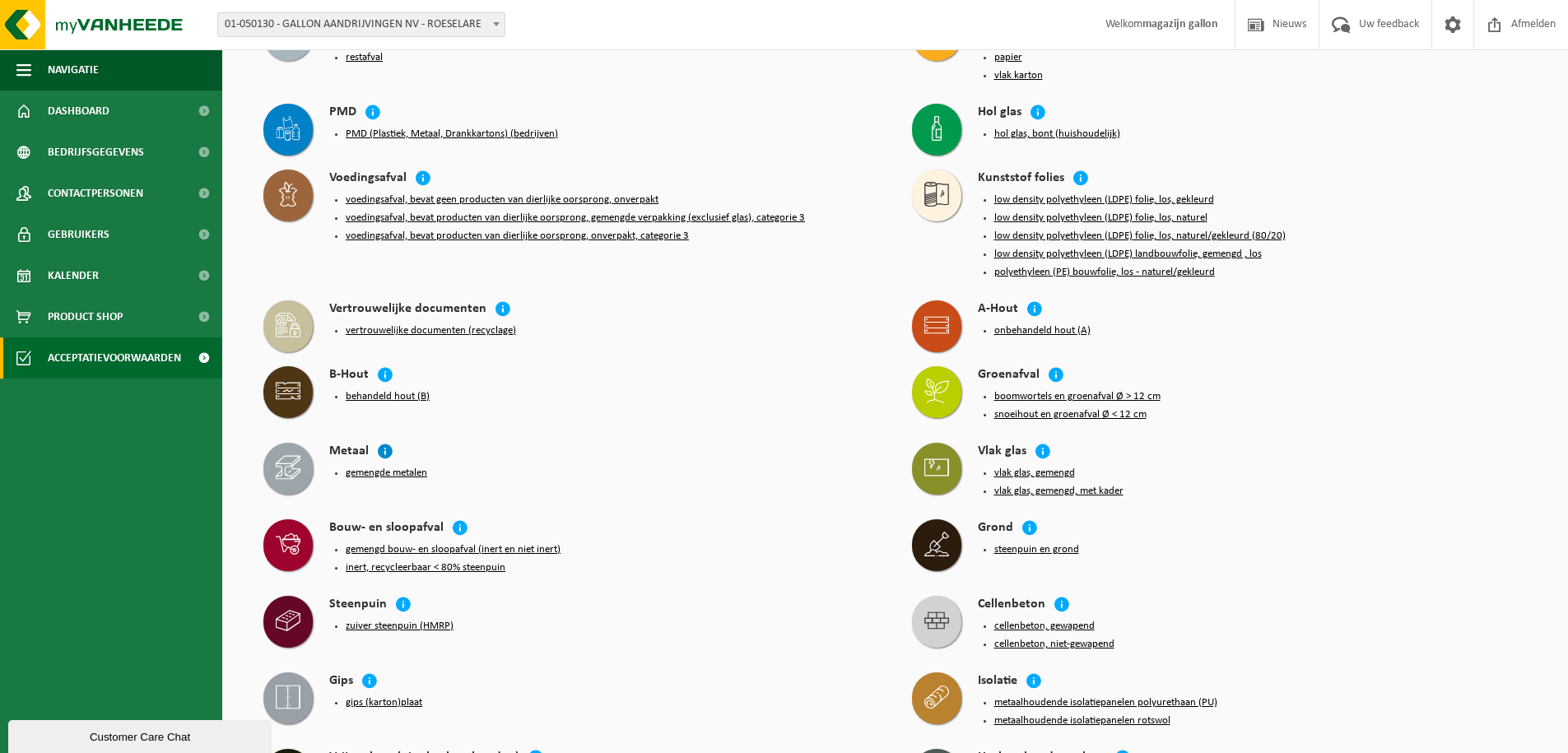
click at [385, 443] on icon at bounding box center [385, 451] width 17 height 17
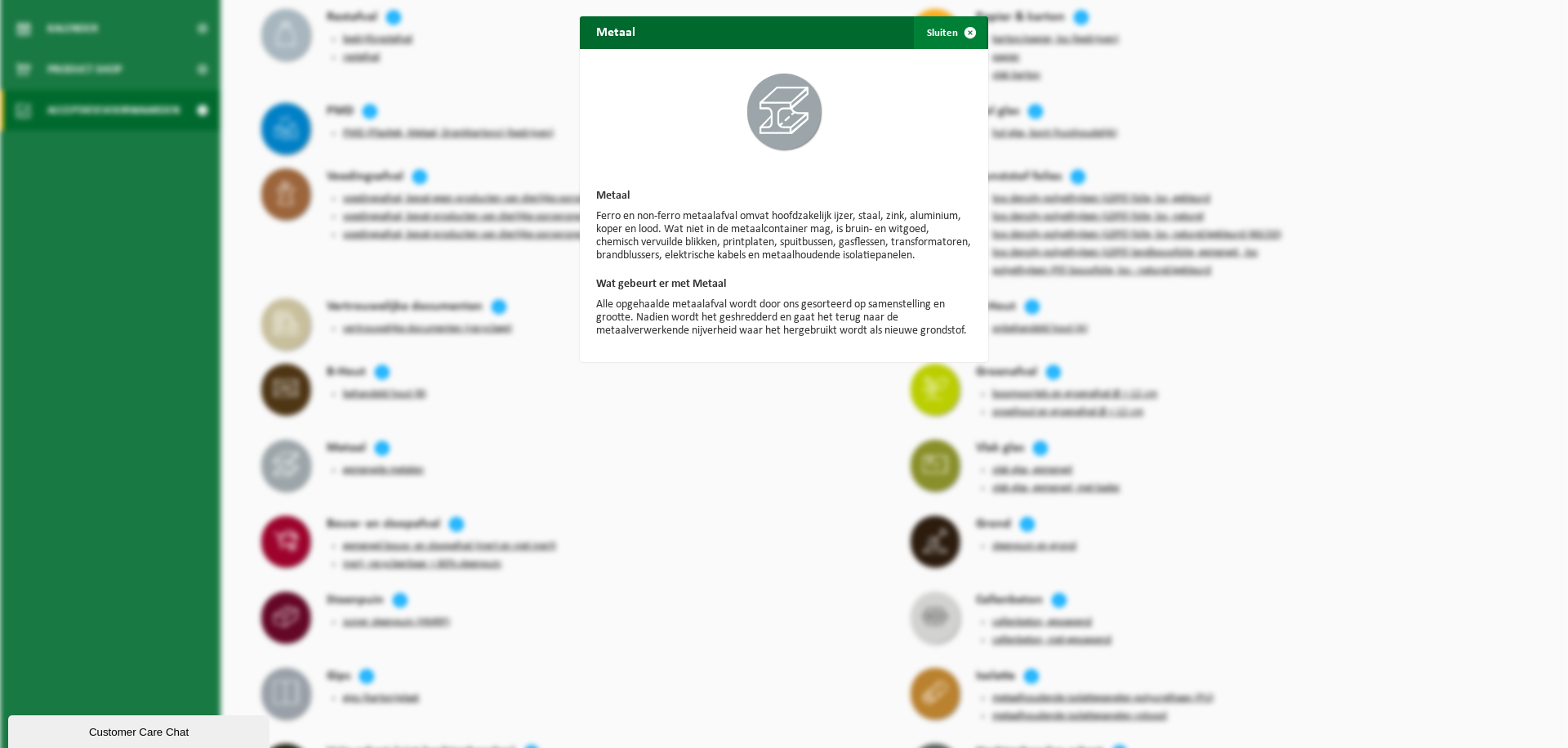
click at [962, 30] on span "button" at bounding box center [970, 32] width 32 height 32
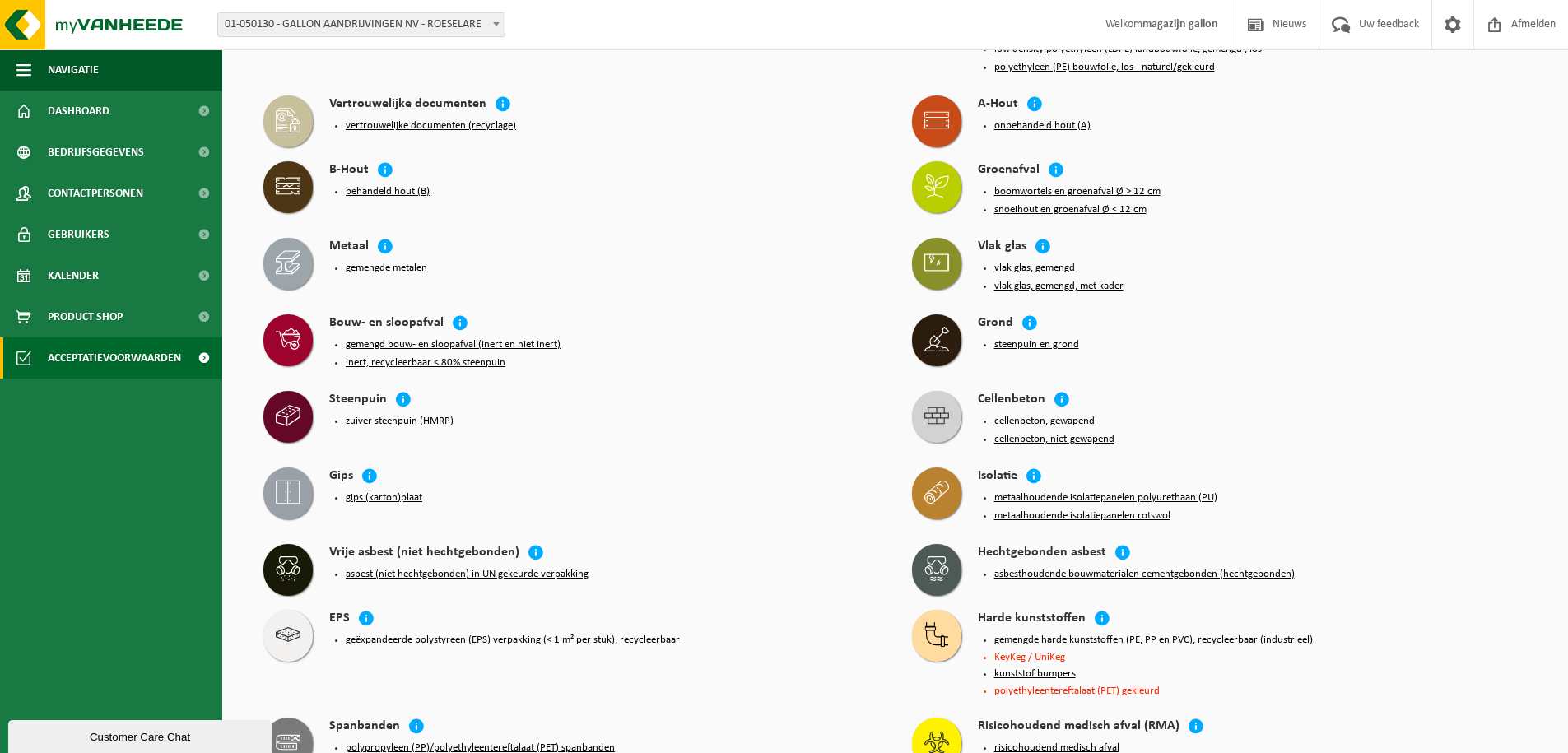
scroll to position [370, 0]
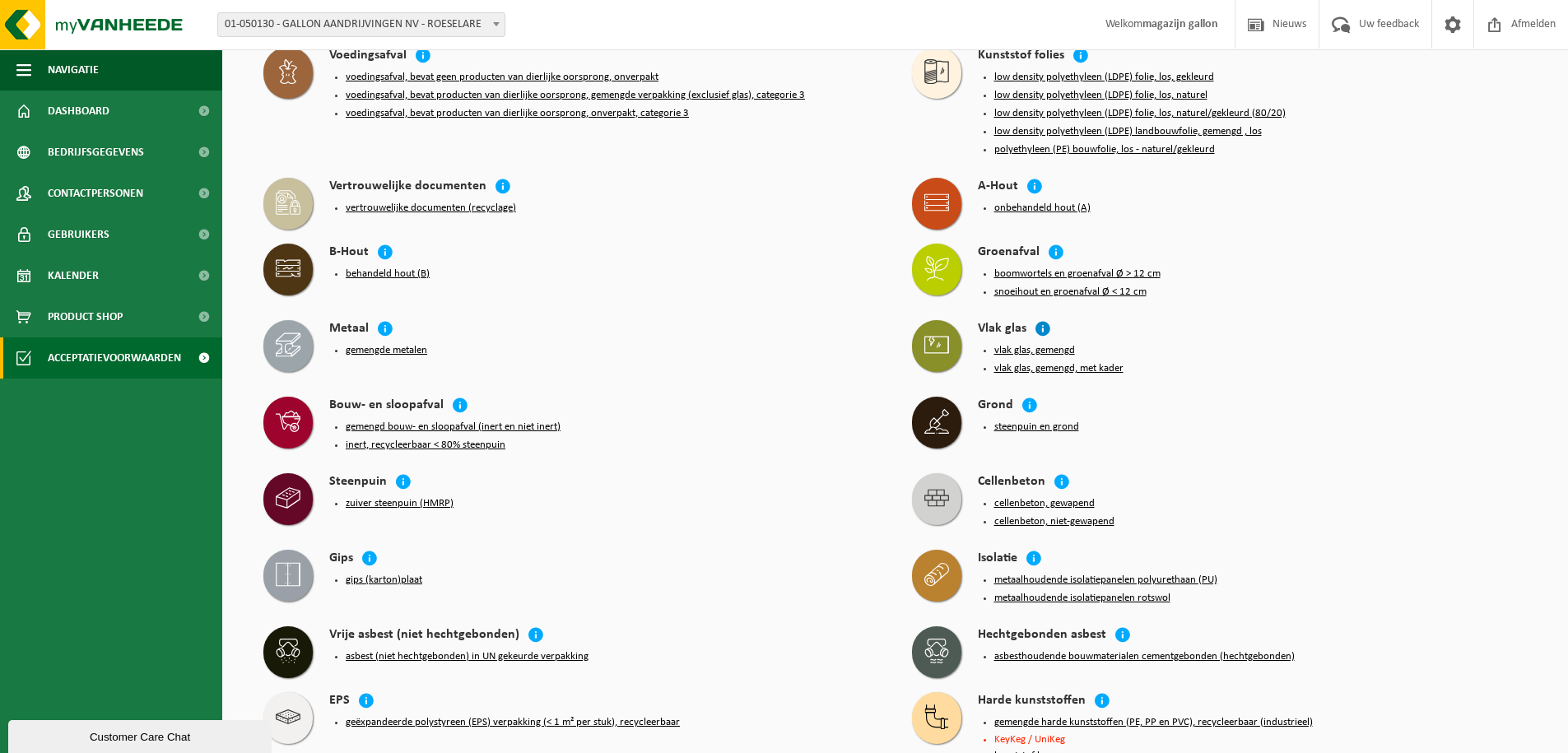
click at [1038, 320] on icon at bounding box center [1043, 329] width 17 height 17
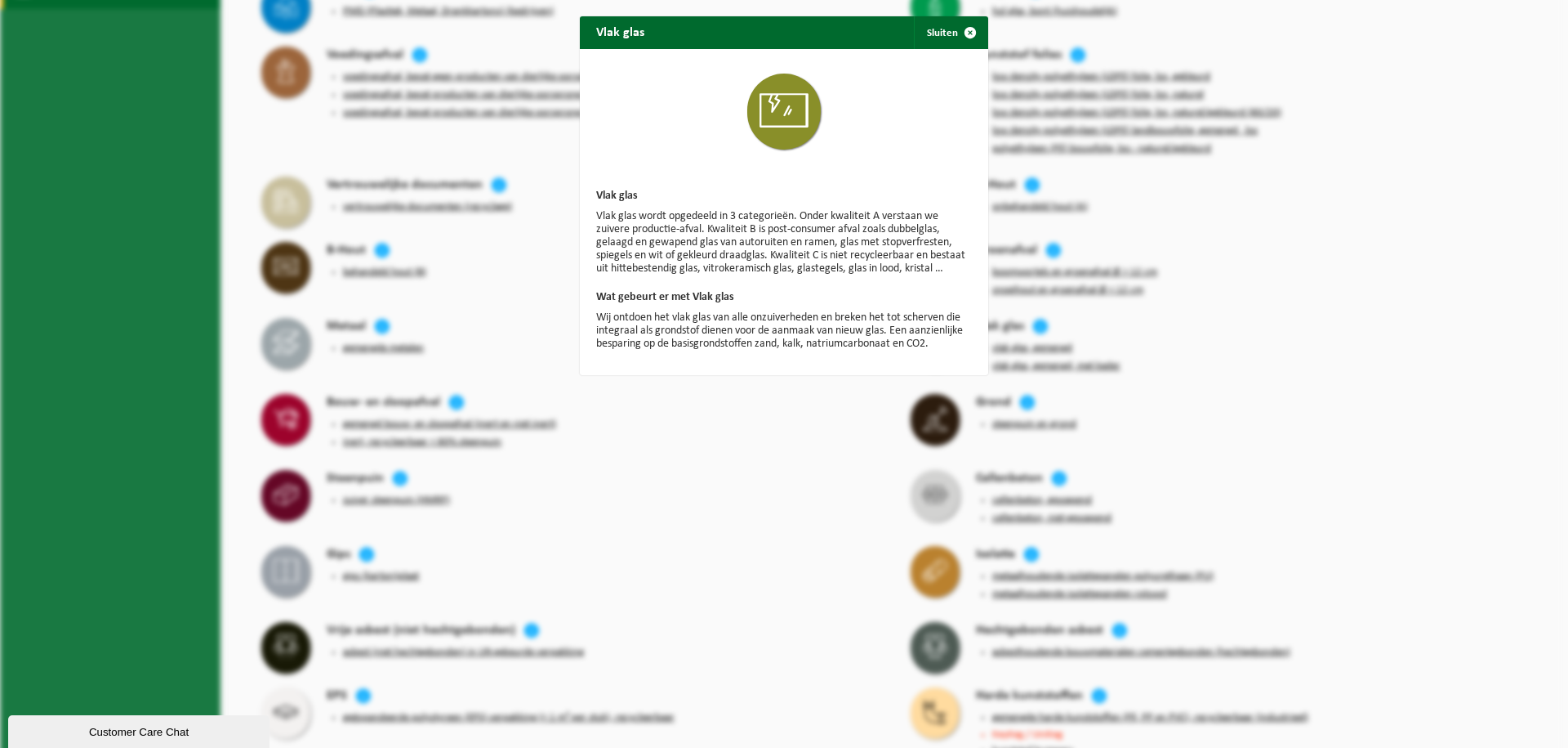
click at [1185, 365] on div "Vlak glas Sluiten Vlak glas Vlak glas wordt opgedeeld in 3 categorieën. Onder k…" at bounding box center [784, 374] width 1568 height 748
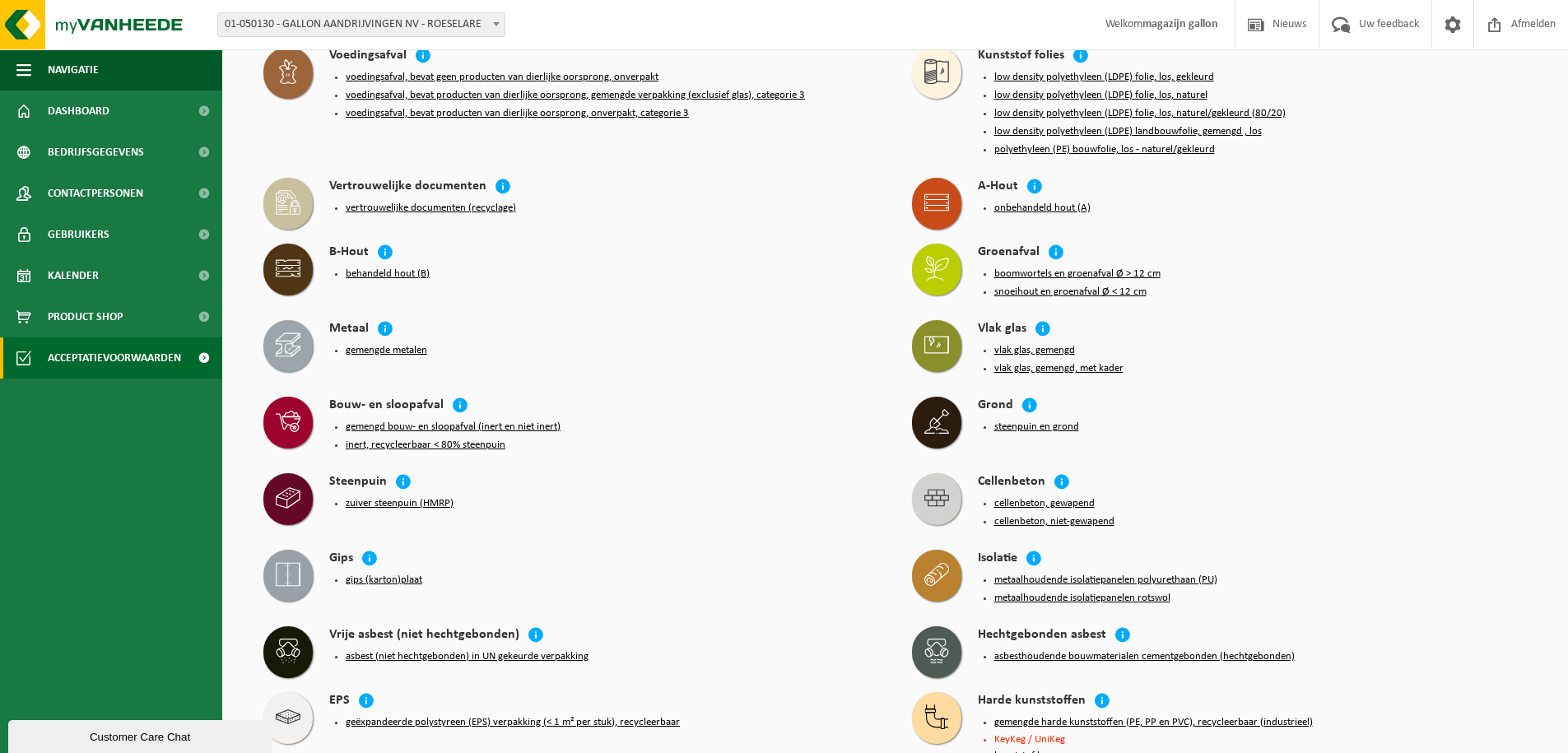
click at [1018, 202] on button "onbehandeld hout (A)" at bounding box center [1042, 208] width 96 height 13
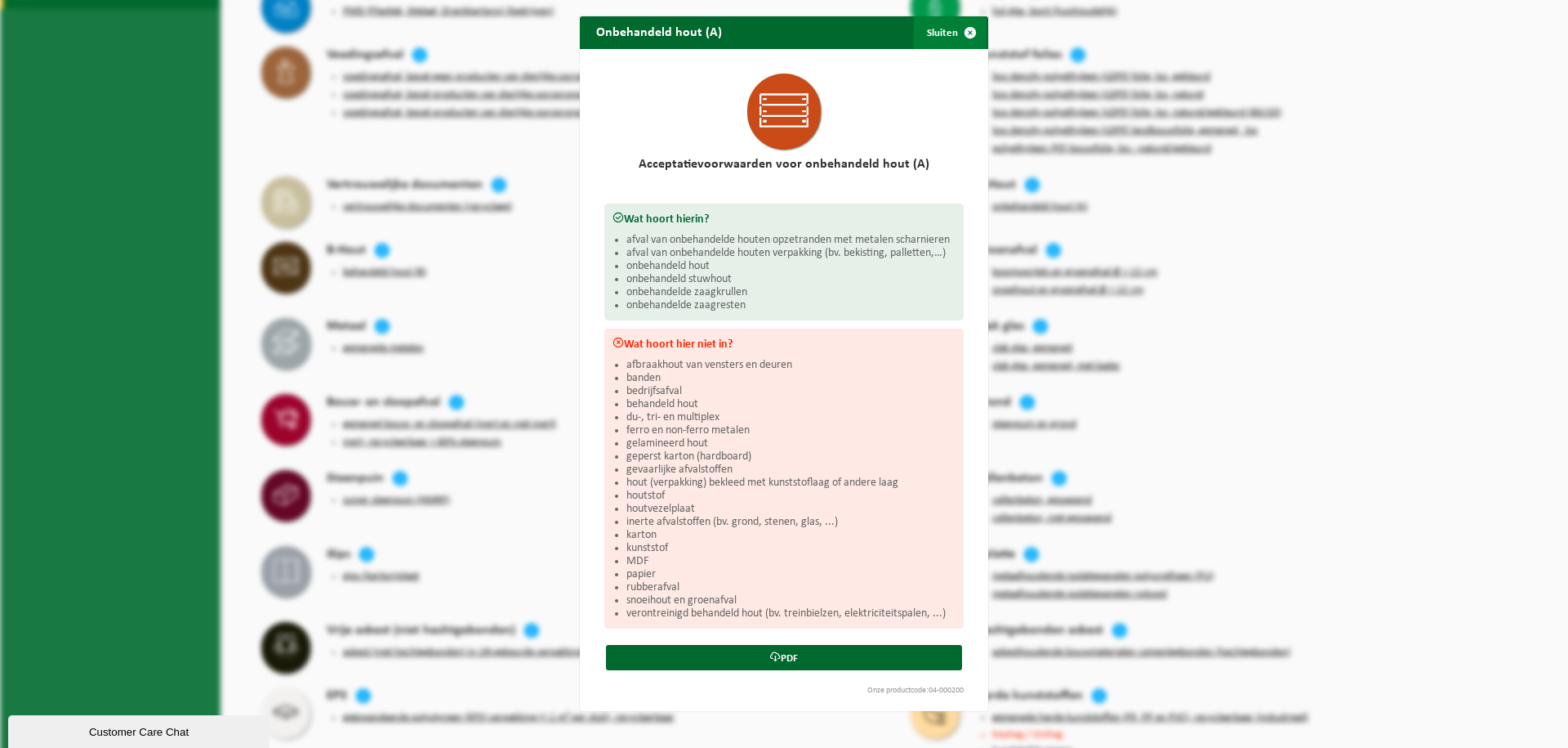
click at [965, 34] on span "button" at bounding box center [970, 32] width 32 height 32
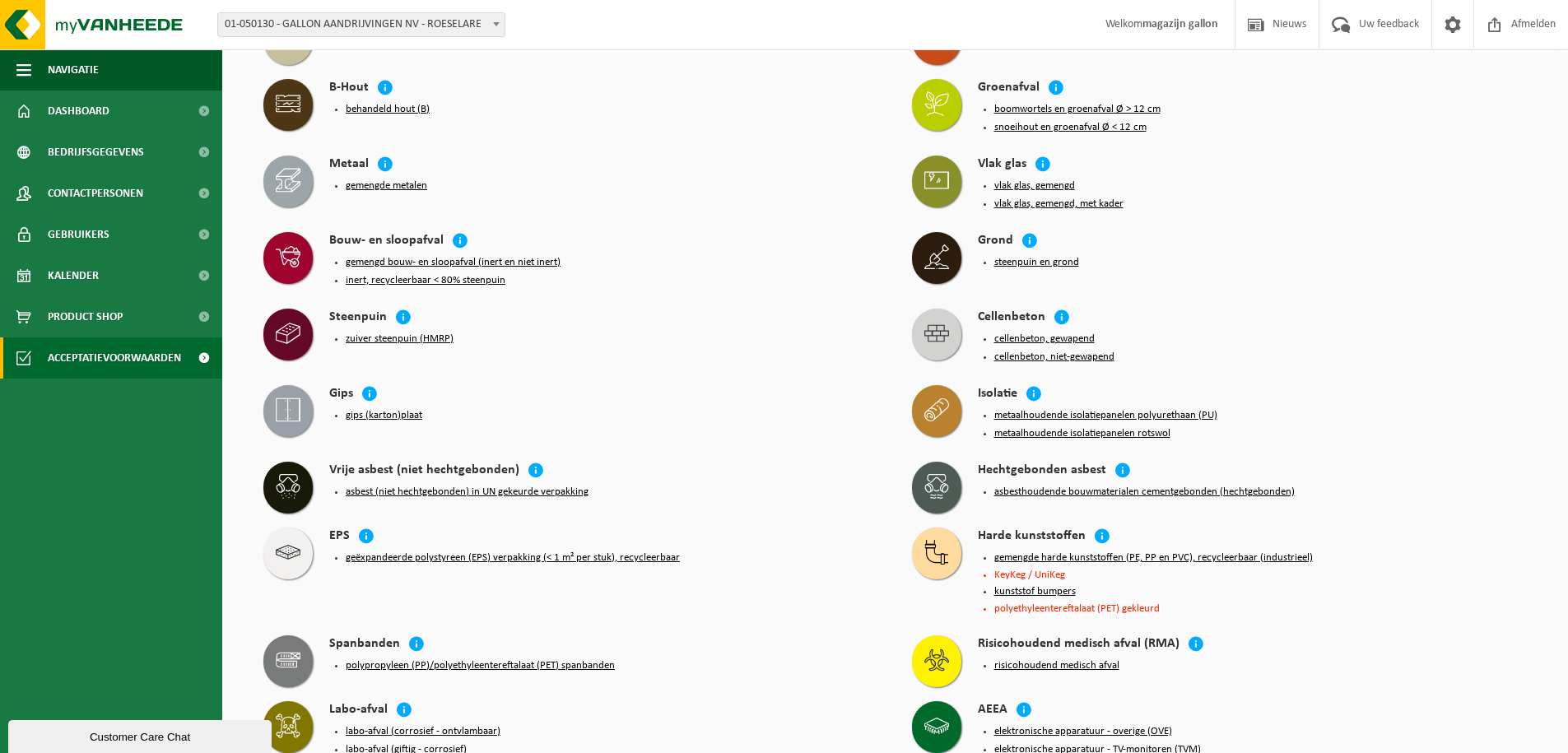
scroll to position [616, 0]
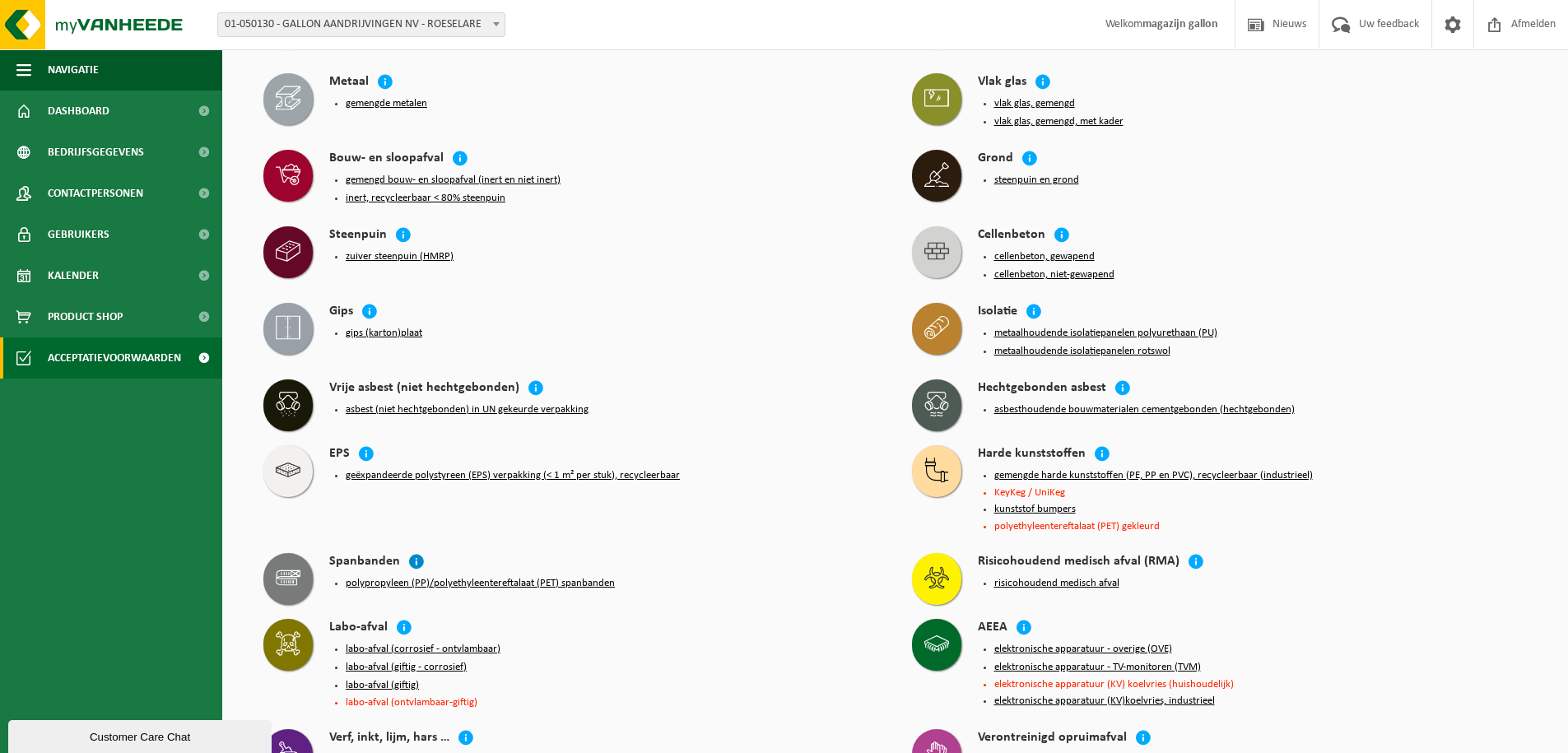
click at [415, 553] on icon at bounding box center [416, 561] width 17 height 17
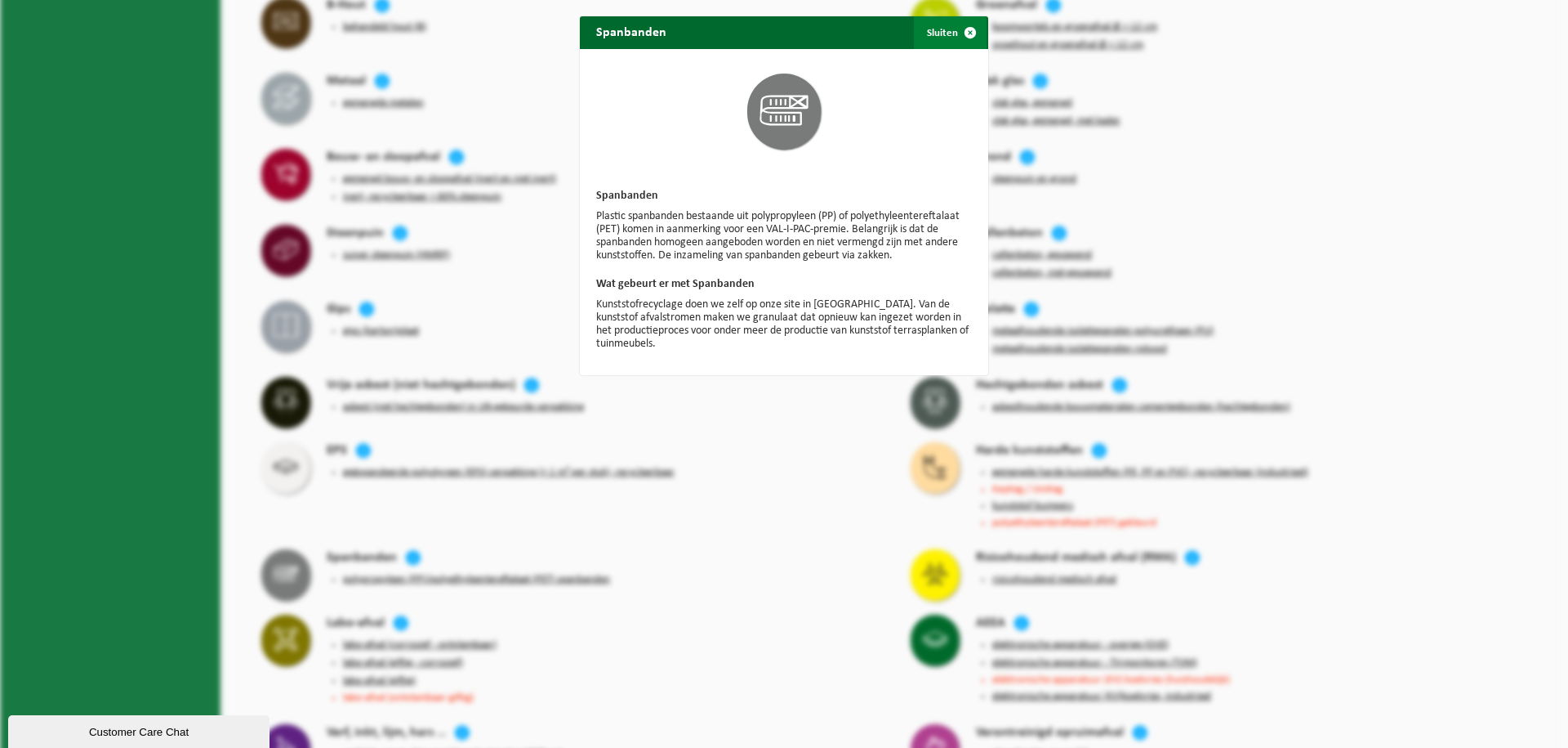
click at [970, 31] on span "button" at bounding box center [970, 32] width 32 height 32
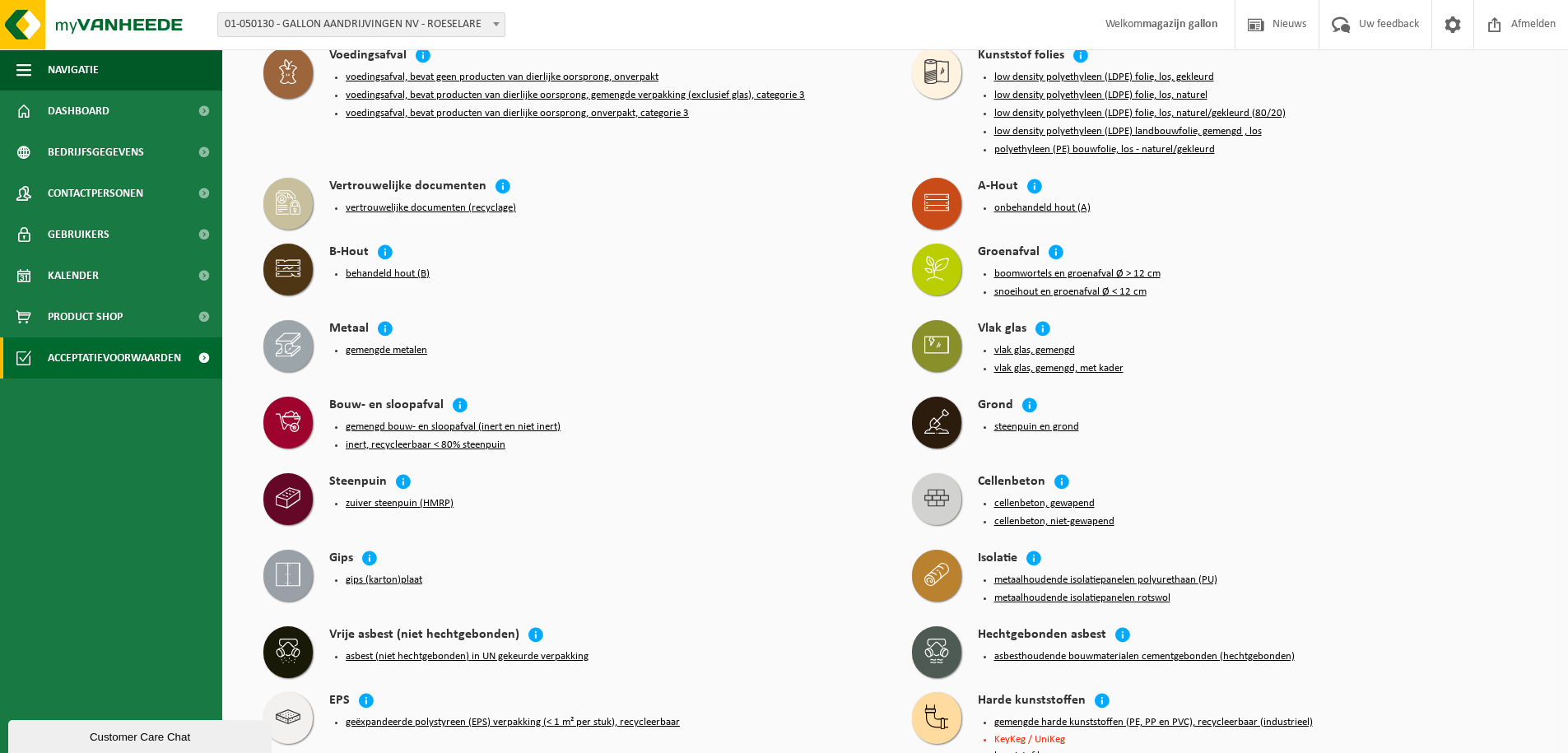
scroll to position [451, 0]
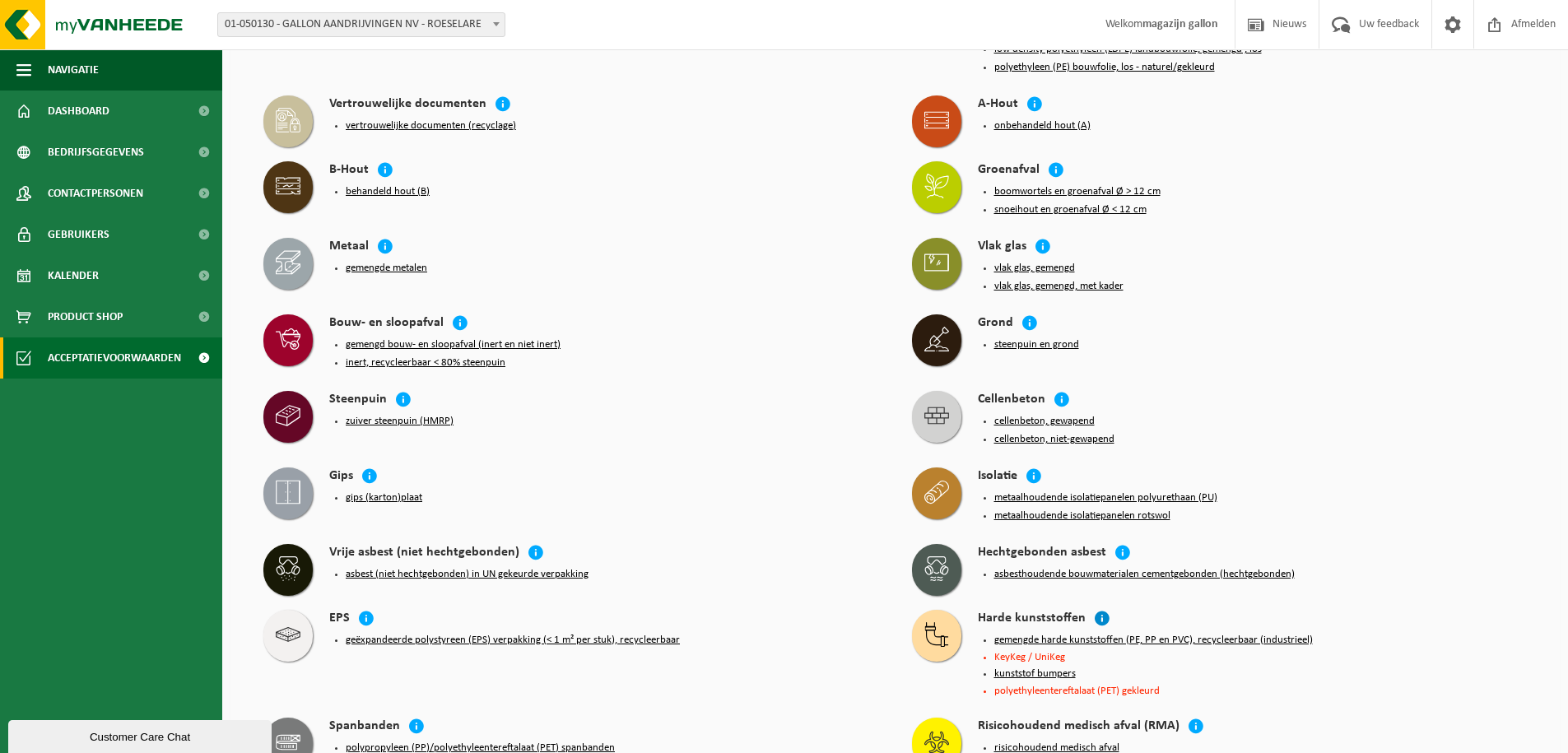
click at [1094, 610] on icon at bounding box center [1102, 618] width 17 height 17
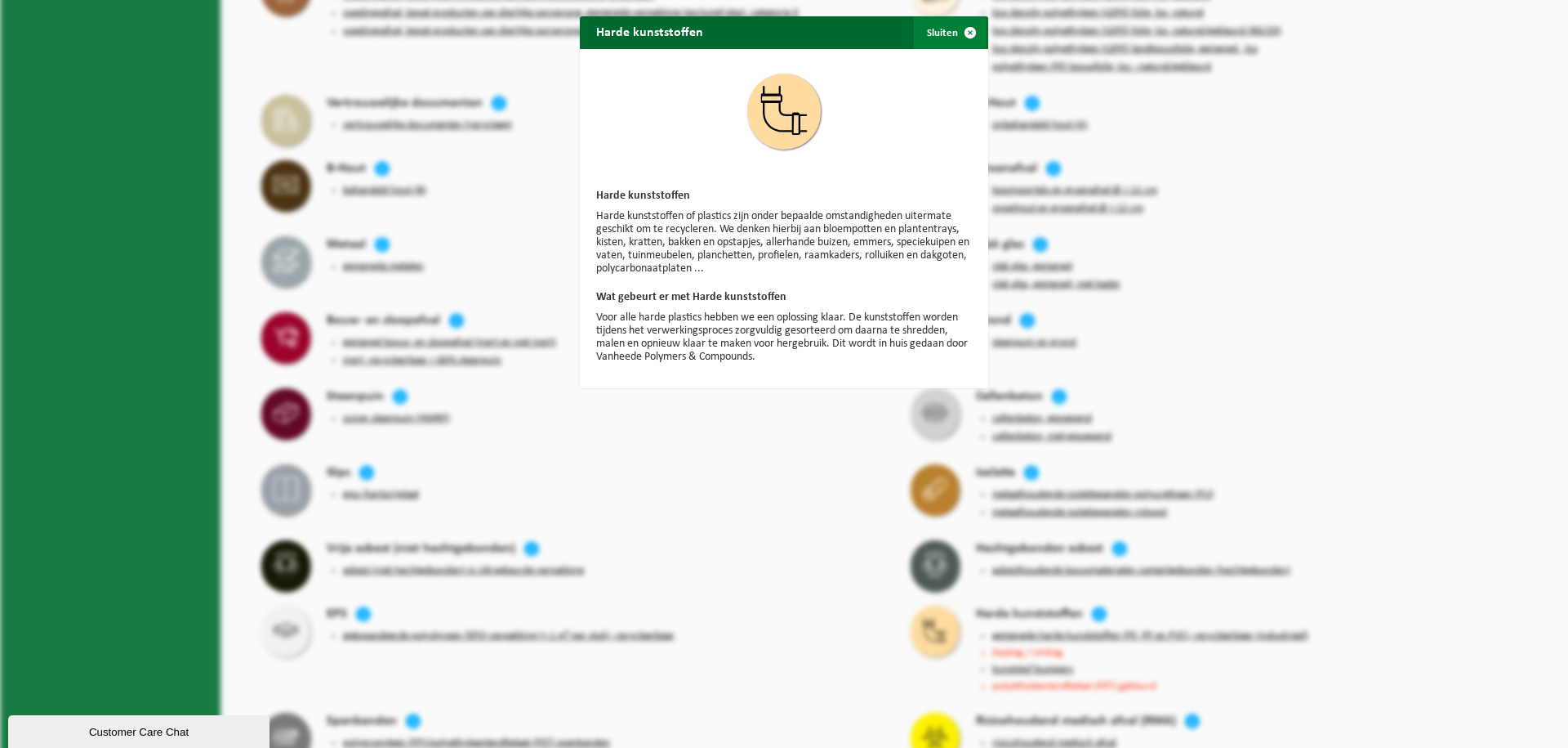
click at [960, 32] on span "button" at bounding box center [970, 32] width 32 height 32
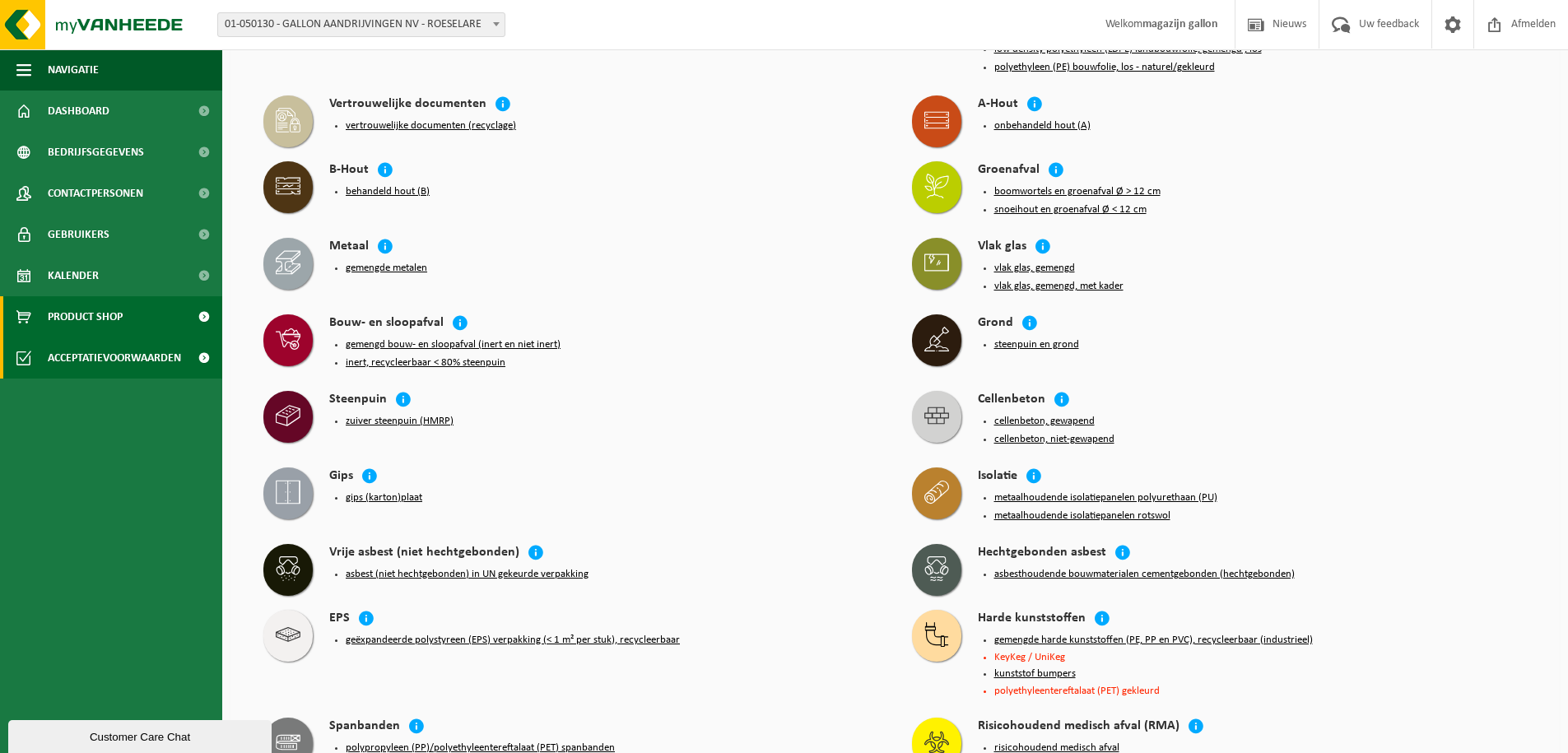
click at [136, 317] on link "Product Shop" at bounding box center [111, 316] width 223 height 41
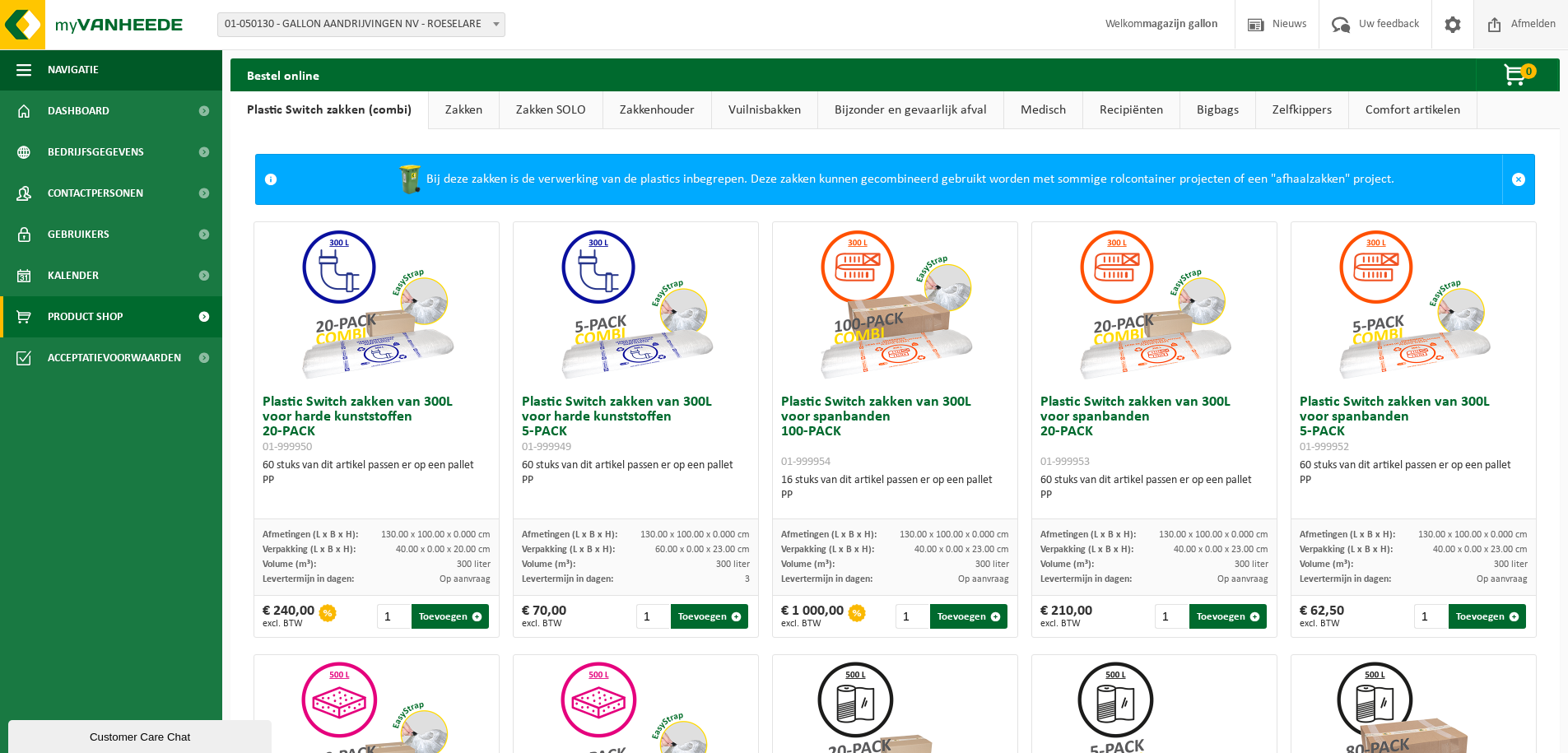
click at [1516, 25] on span "Afmelden" at bounding box center [1534, 24] width 53 height 48
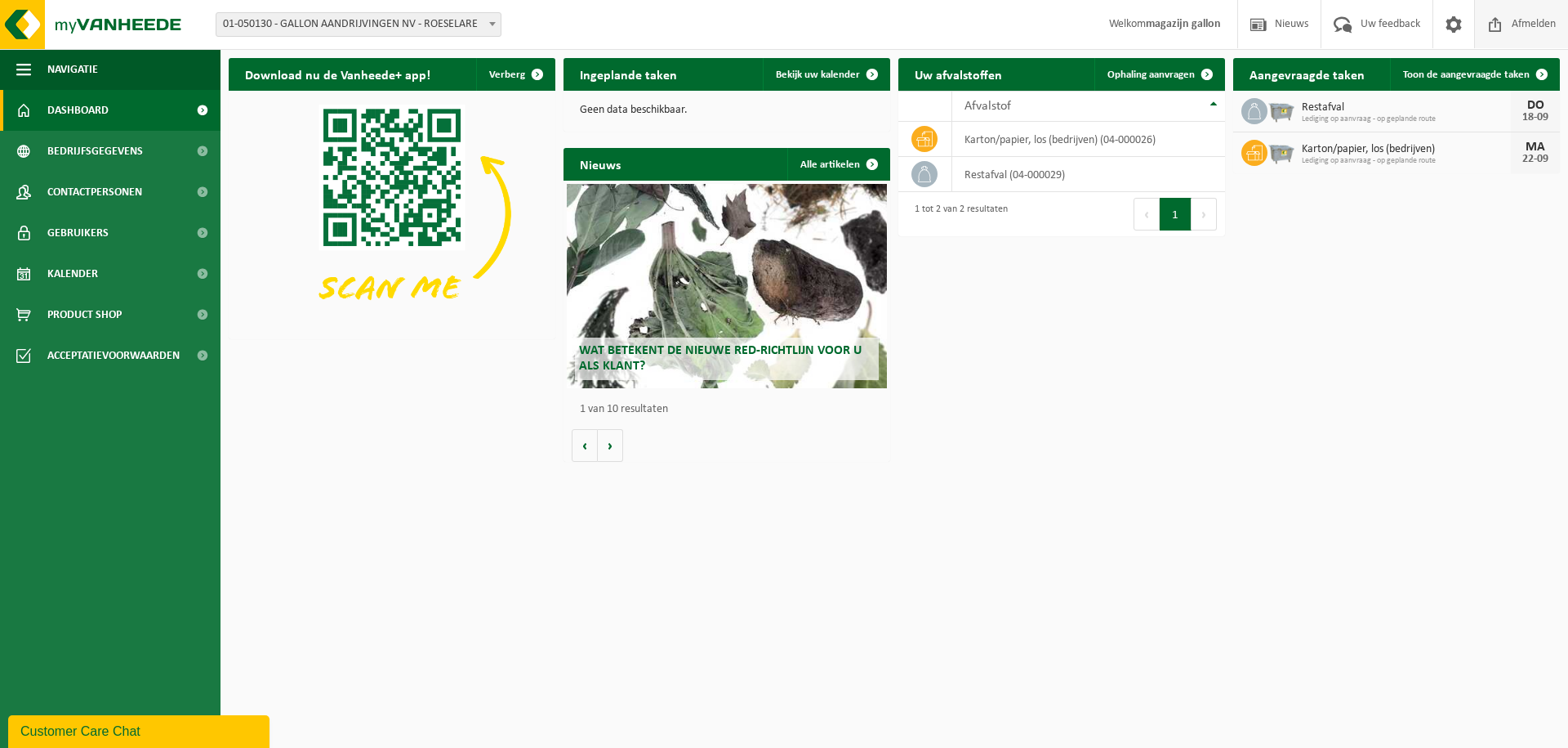
click at [1531, 31] on span "Afmelden" at bounding box center [1534, 24] width 53 height 48
